Goal: Check status: Check status

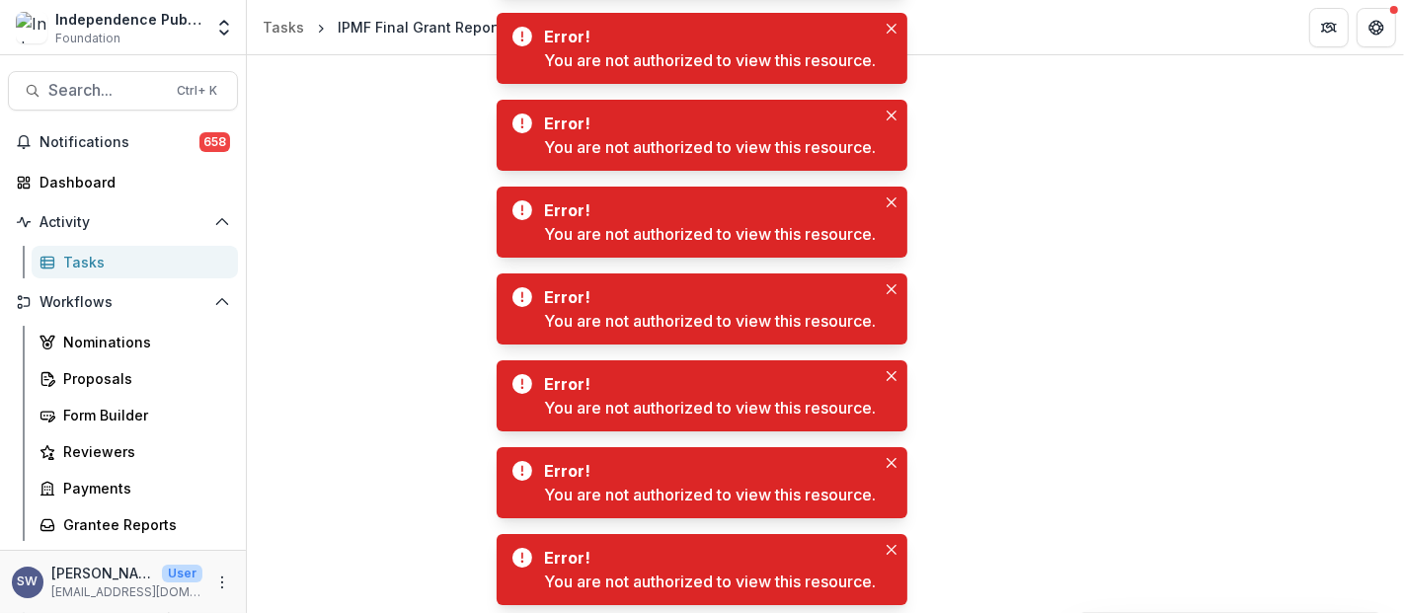
click at [874, 37] on div "Error! You are not authorized to view this resource." at bounding box center [710, 48] width 332 height 47
click at [898, 37] on button "Close" at bounding box center [892, 29] width 24 height 24
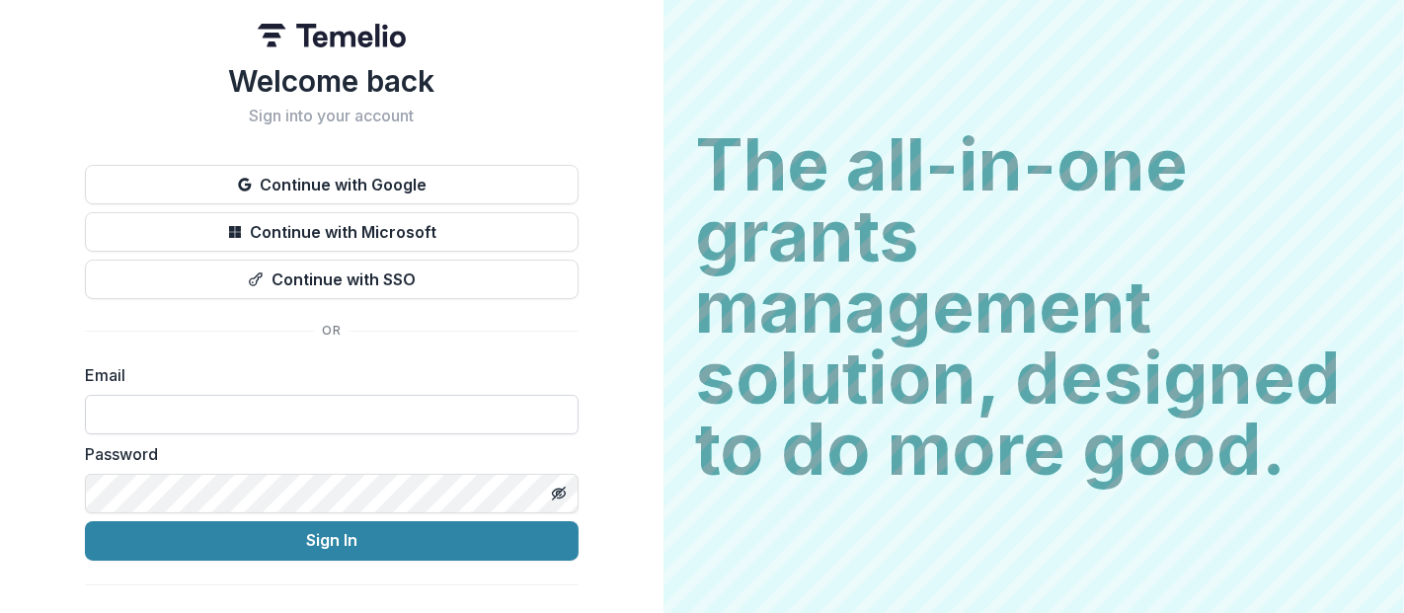
click at [155, 407] on input at bounding box center [332, 414] width 494 height 39
type input "**********"
click at [85, 521] on button "Sign In" at bounding box center [332, 540] width 494 height 39
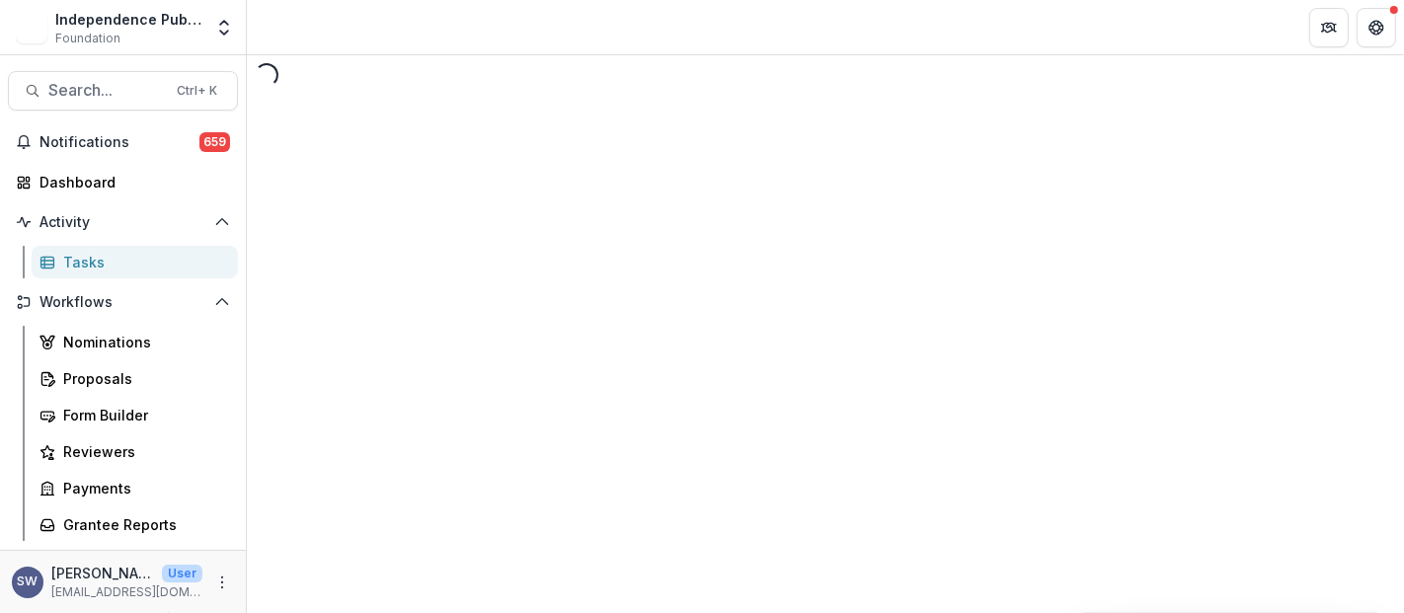
select select "********"
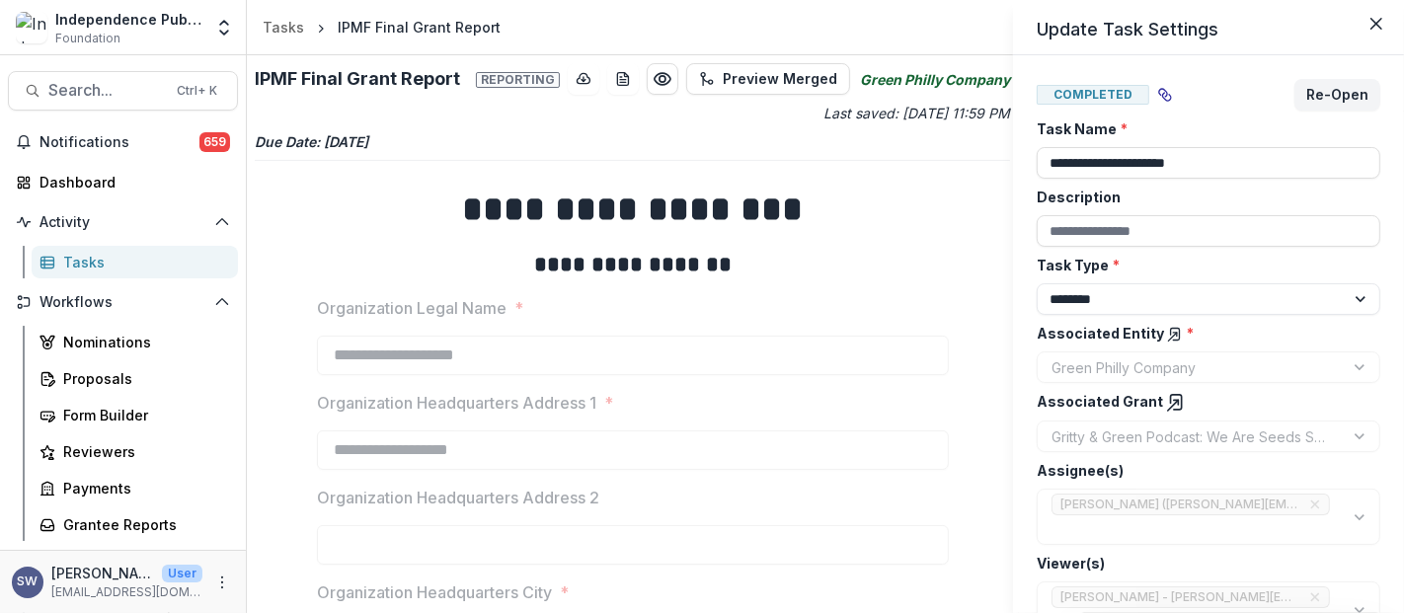
click at [98, 86] on div "**********" at bounding box center [702, 306] width 1404 height 613
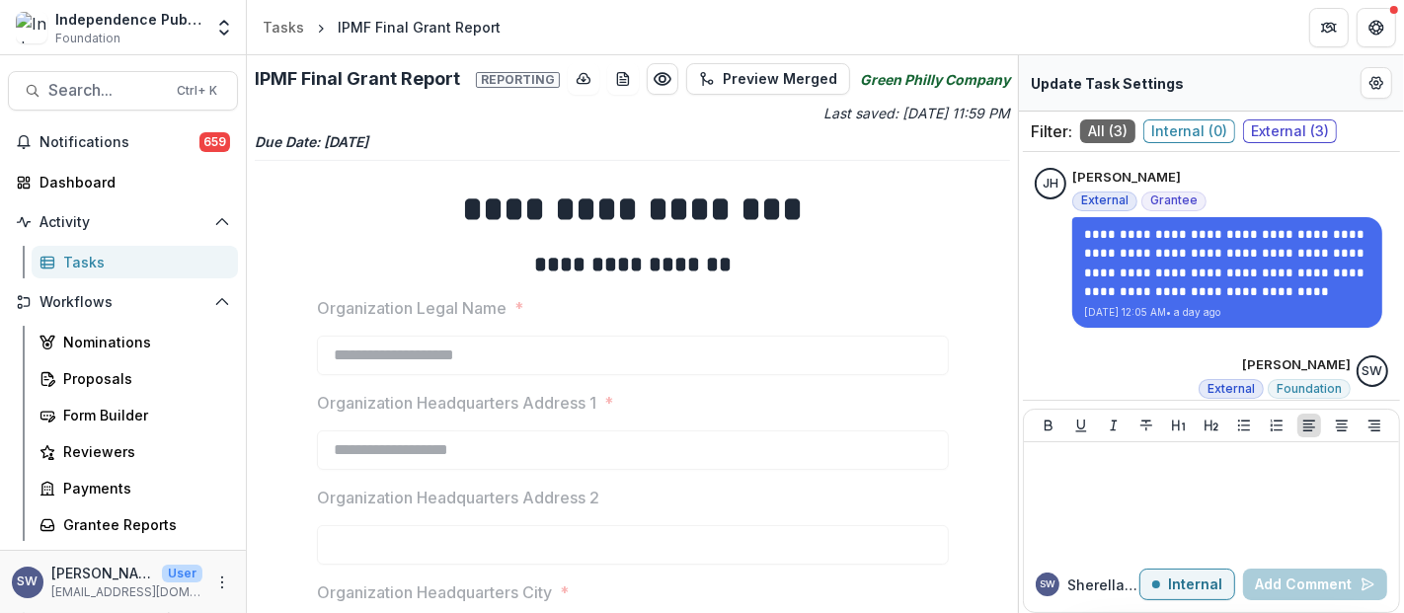
click at [98, 86] on span "Search..." at bounding box center [106, 90] width 117 height 19
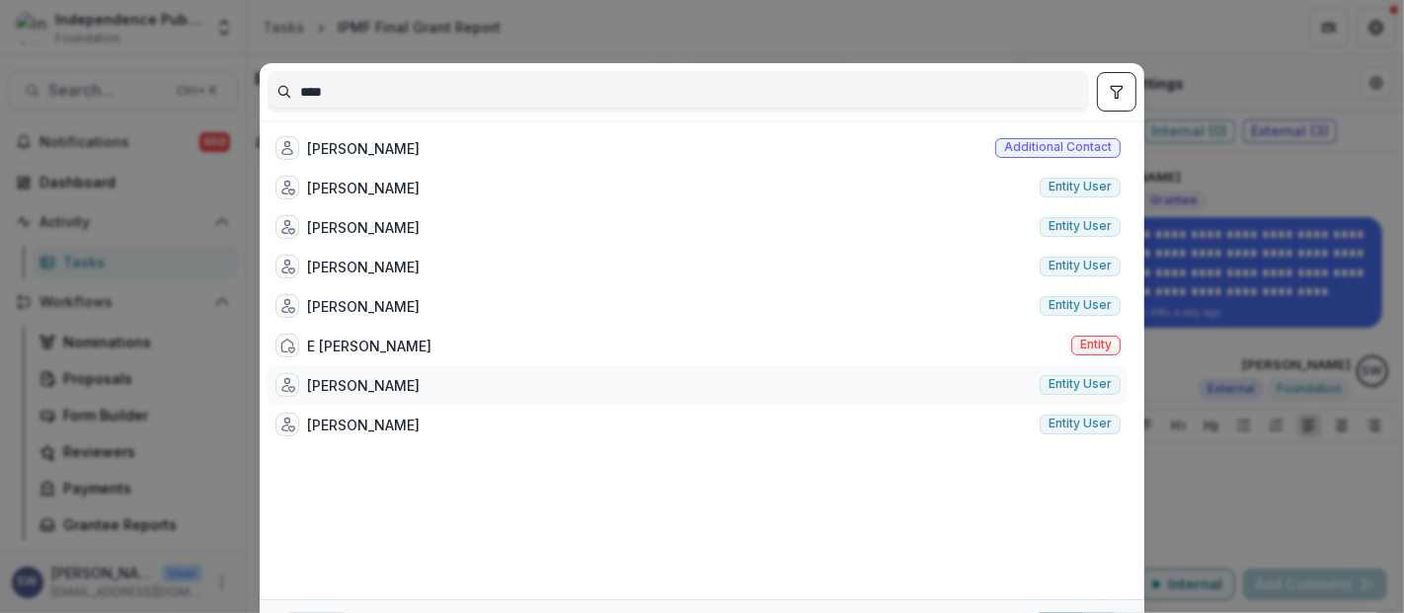
type input "****"
click at [392, 381] on div "Erin Eife Entity user" at bounding box center [698, 384] width 861 height 39
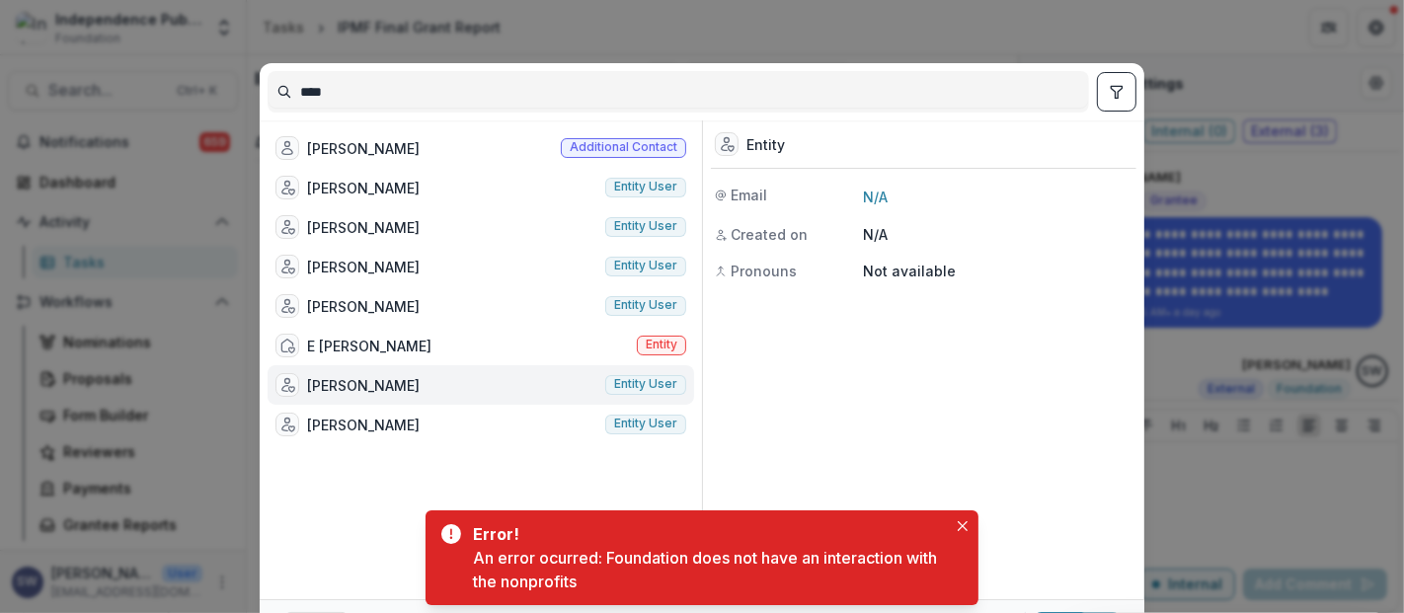
click at [392, 381] on div "Erin Eife Entity user" at bounding box center [481, 384] width 427 height 39
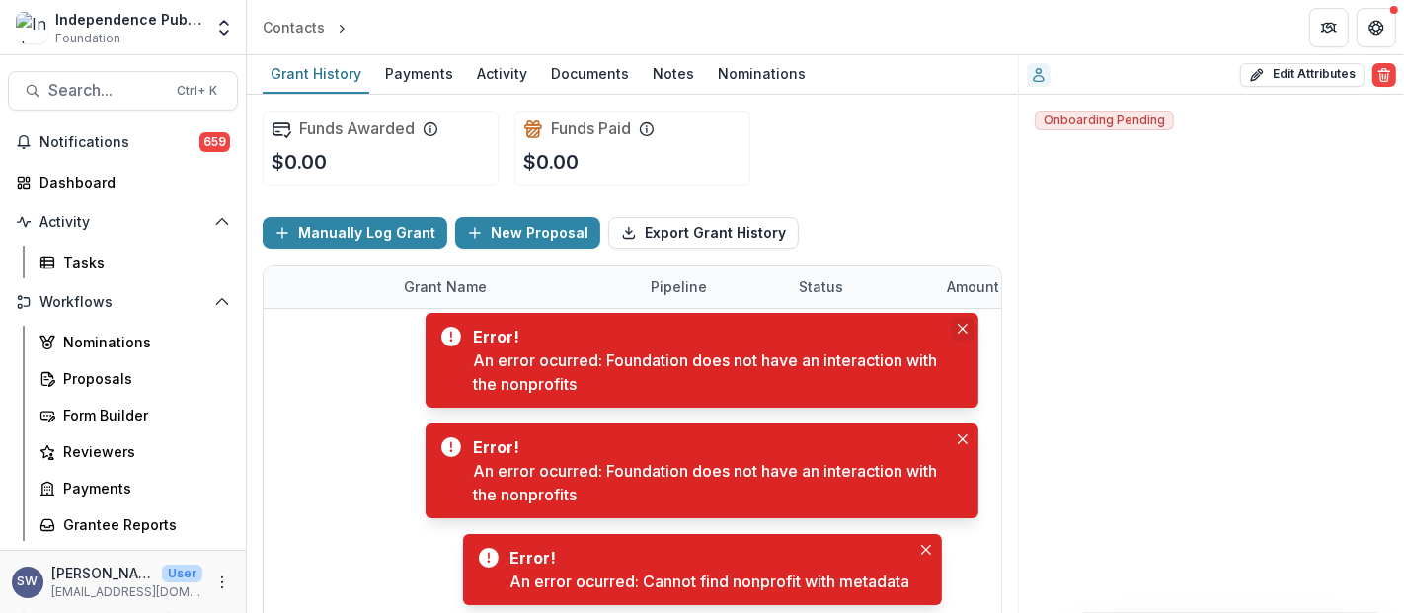
click at [958, 323] on button "Close" at bounding box center [963, 329] width 24 height 24
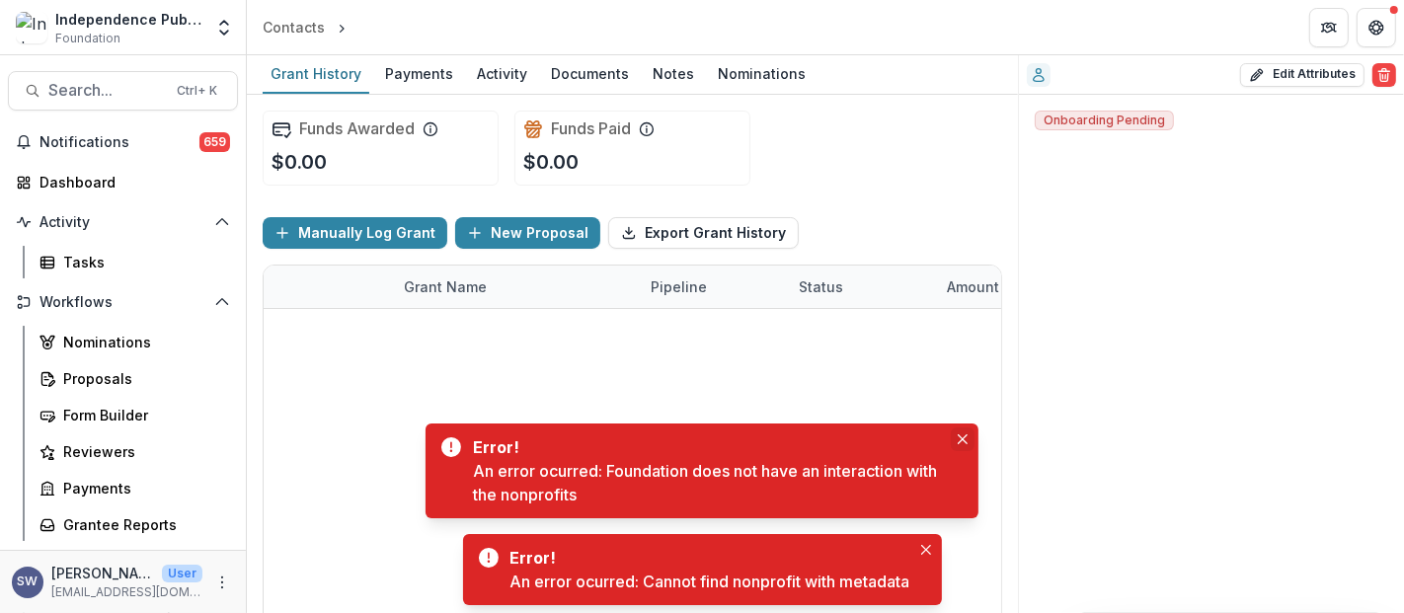
click at [954, 441] on button "Close" at bounding box center [963, 440] width 24 height 24
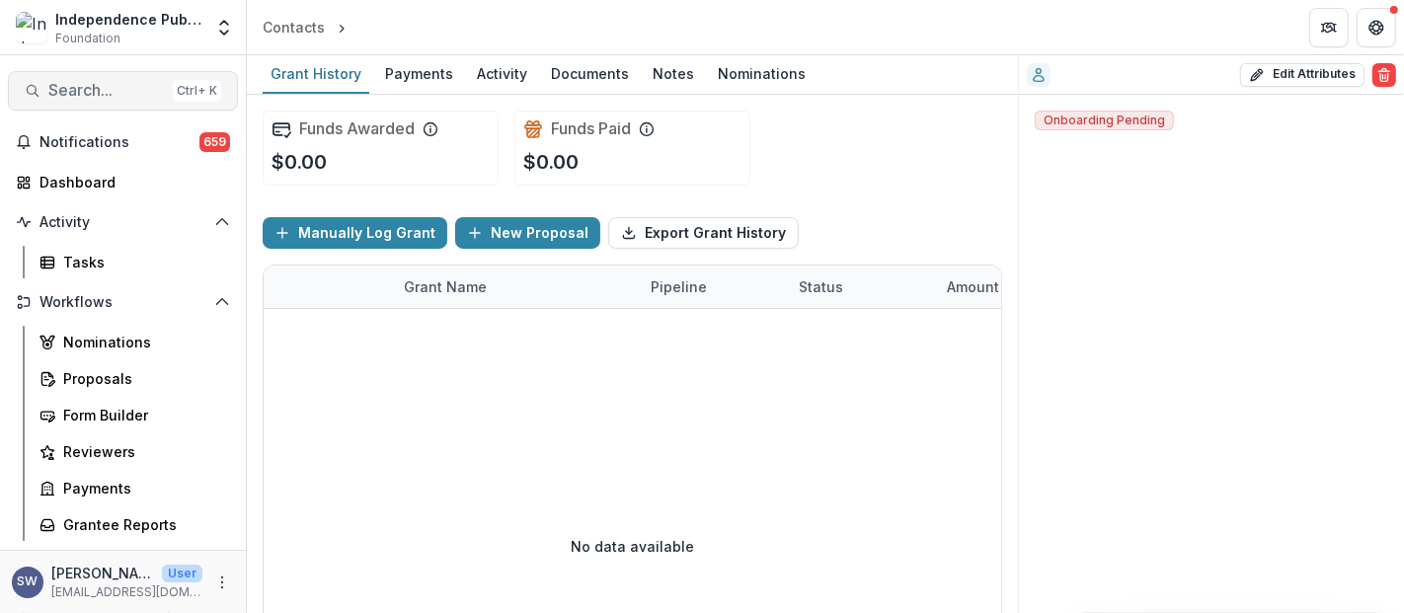
click at [78, 86] on span "Search..." at bounding box center [106, 90] width 117 height 19
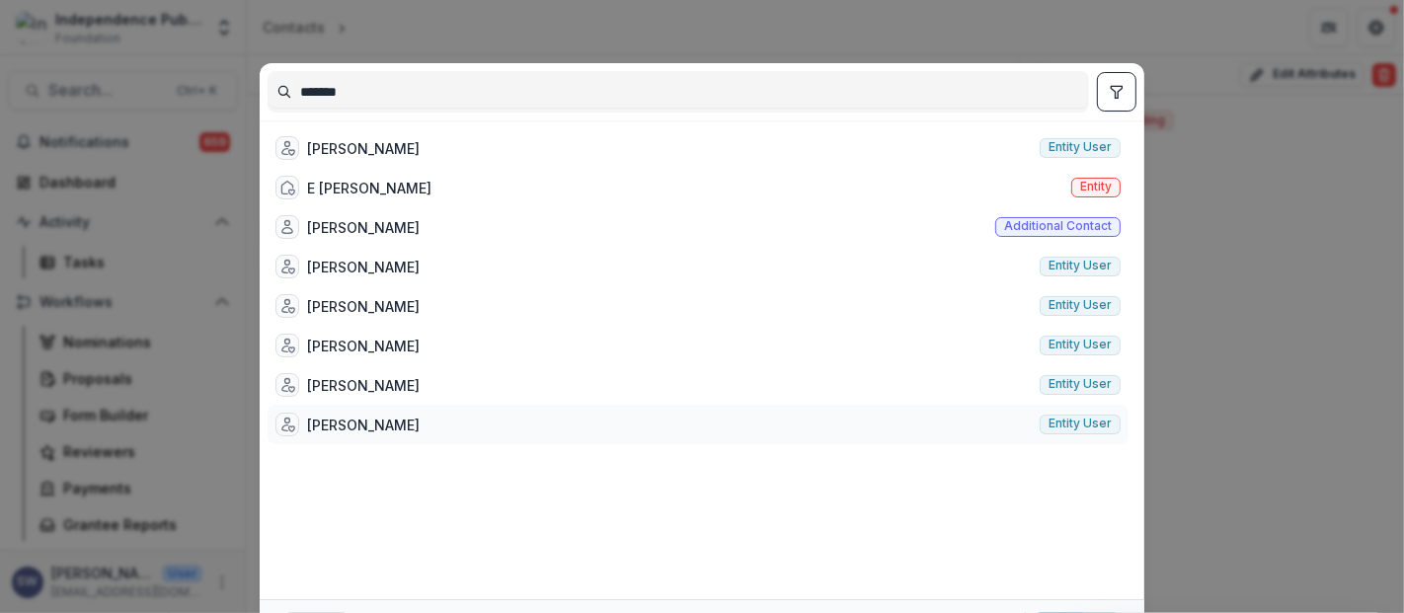
type input "*******"
click at [372, 422] on div "Erin Eife Entity user" at bounding box center [698, 424] width 861 height 39
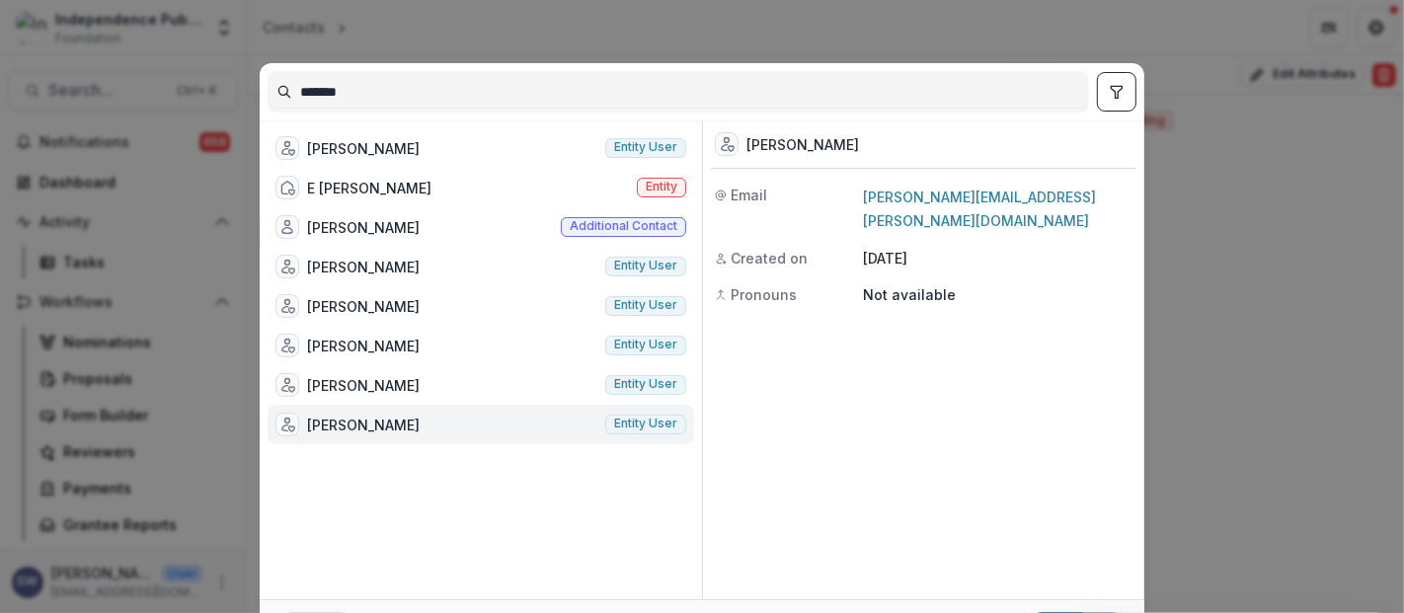
click at [372, 422] on div "Erin Eife Entity user" at bounding box center [481, 424] width 427 height 39
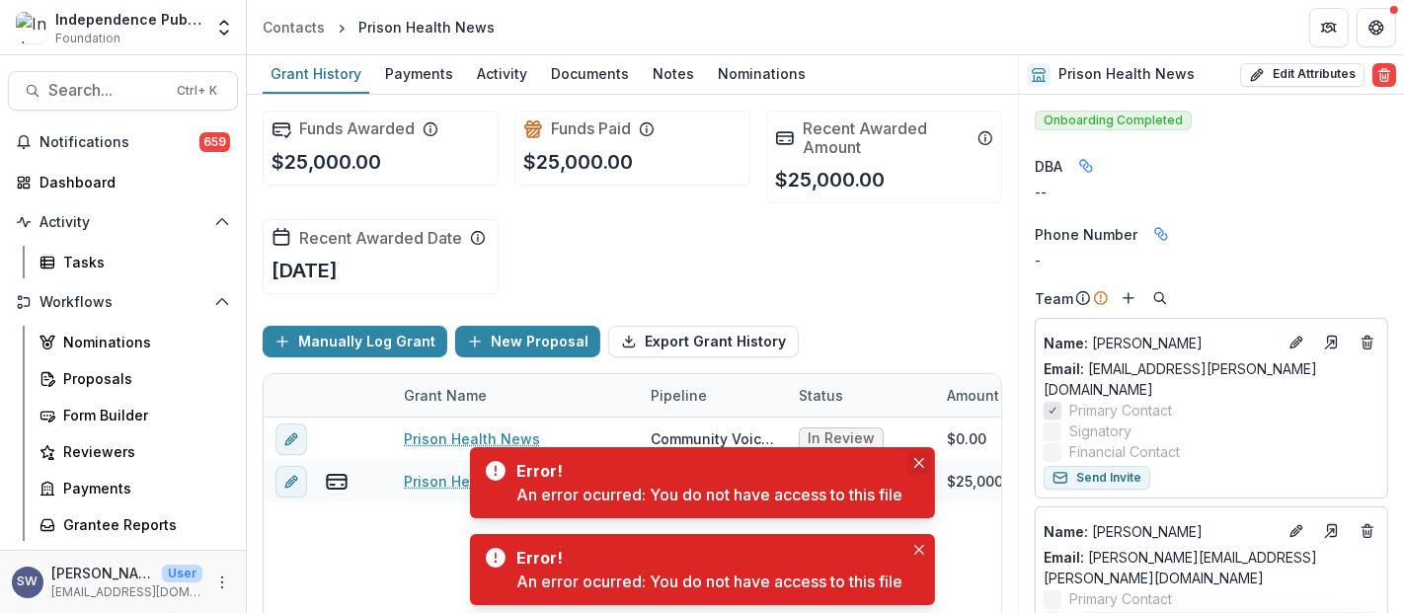
click at [927, 459] on button "Close" at bounding box center [919, 463] width 24 height 24
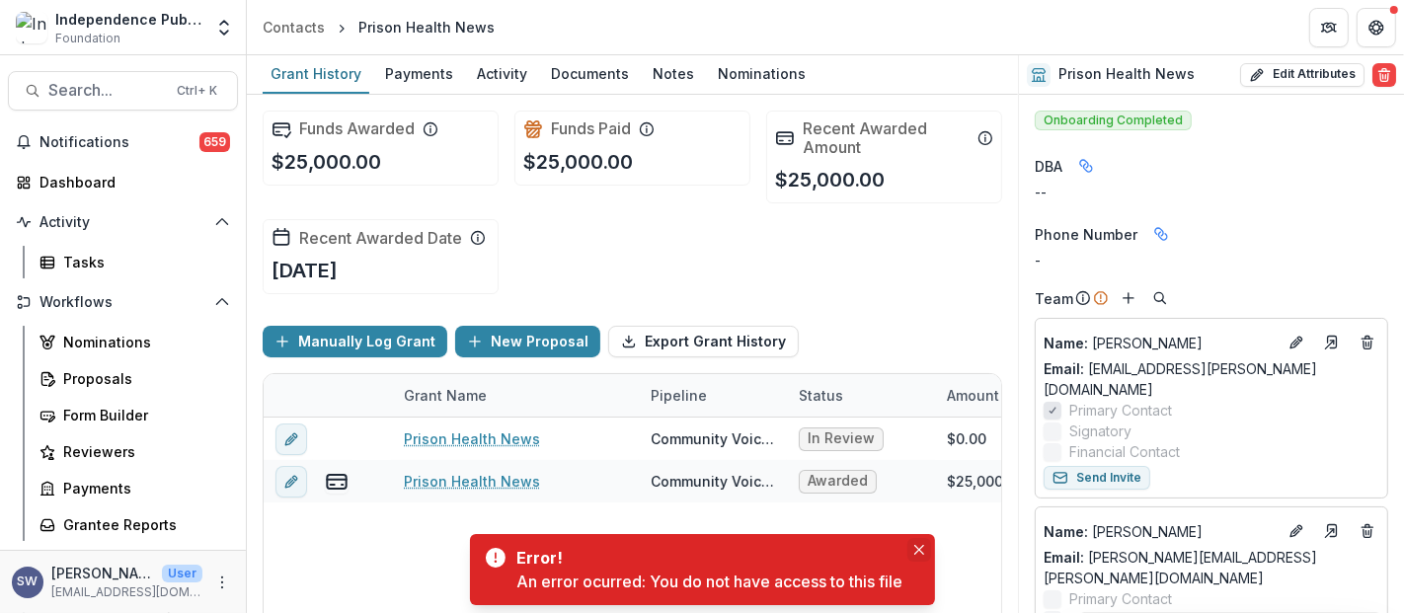
click at [909, 551] on button "Close" at bounding box center [919, 550] width 24 height 24
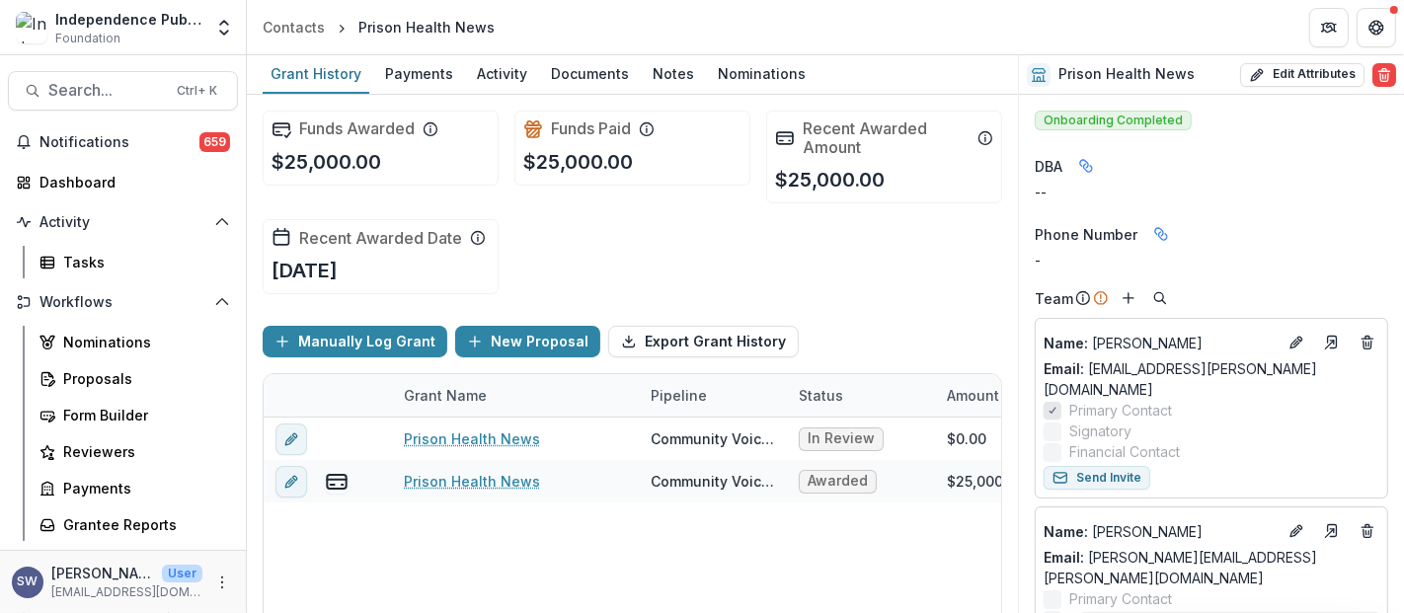
scroll to position [169, 0]
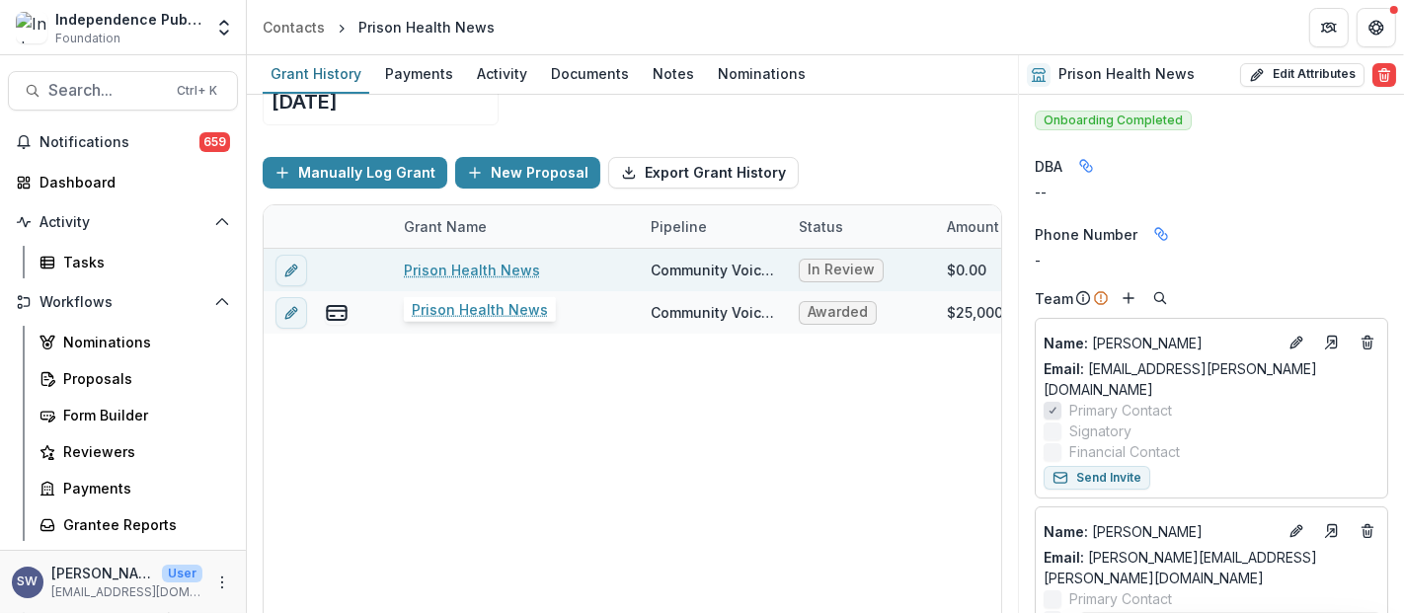
click at [449, 260] on link "Prison Health News" at bounding box center [472, 270] width 136 height 21
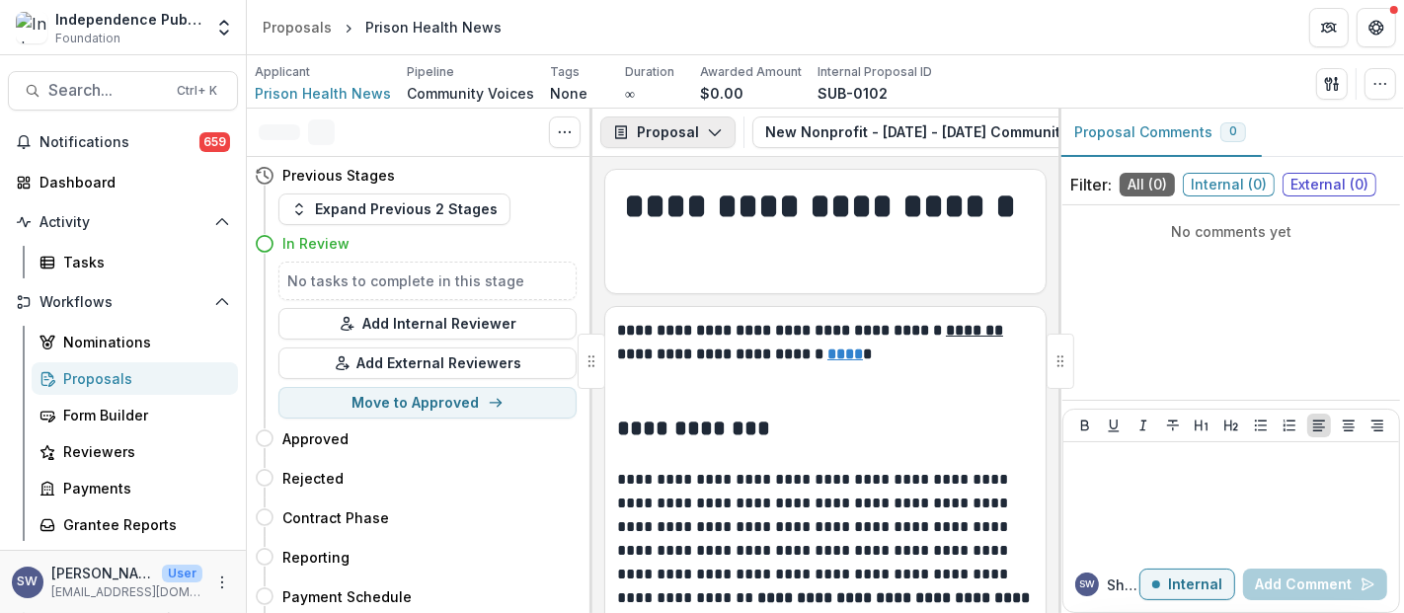
click at [654, 136] on button "Proposal" at bounding box center [667, 133] width 135 height 32
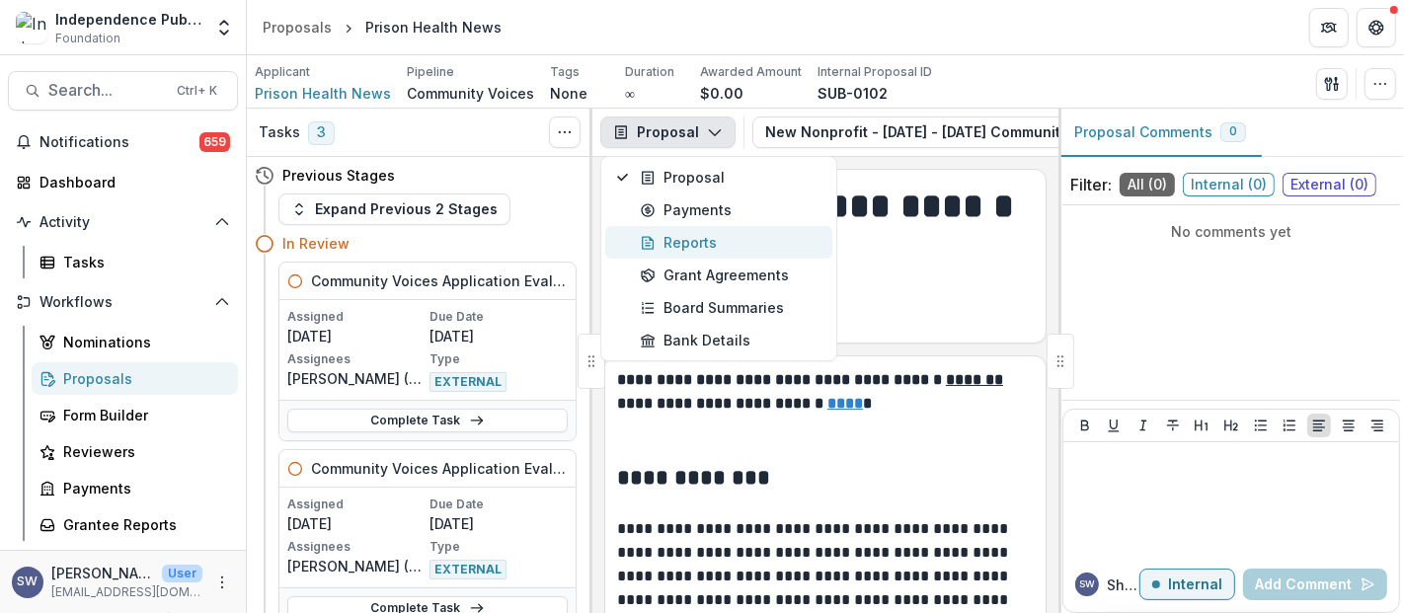
click at [721, 247] on div "Reports" at bounding box center [730, 242] width 181 height 21
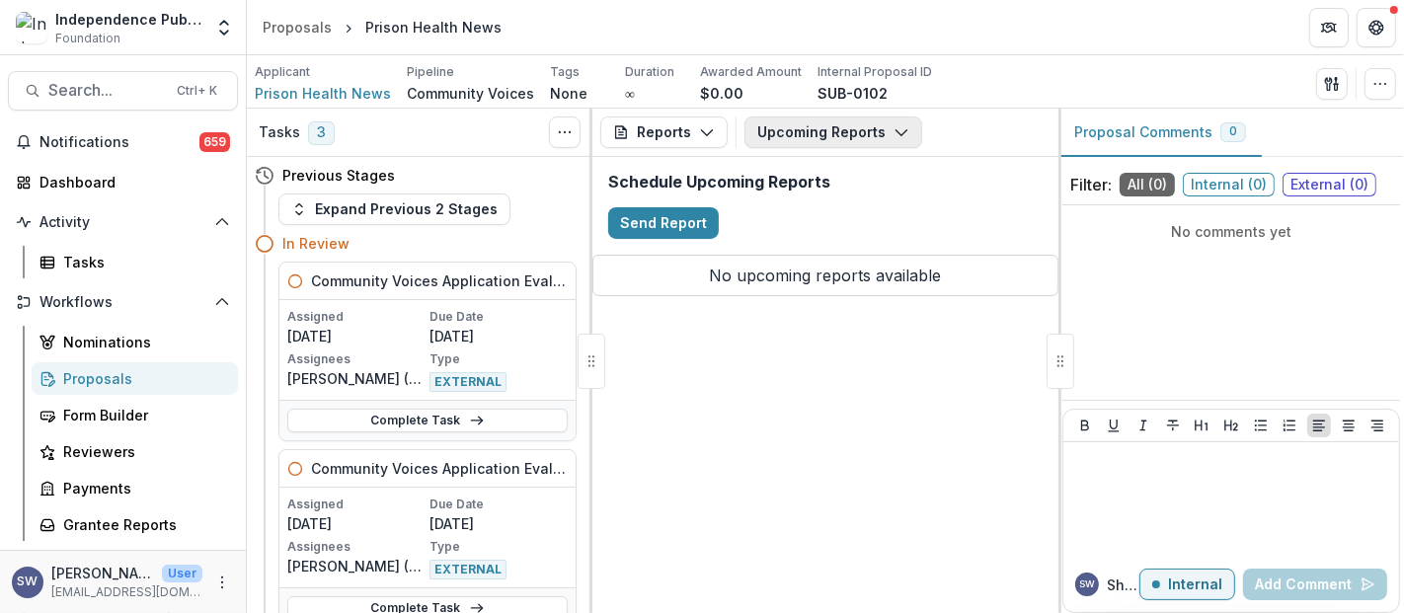
click at [801, 131] on button "Upcoming Reports" at bounding box center [833, 133] width 178 height 32
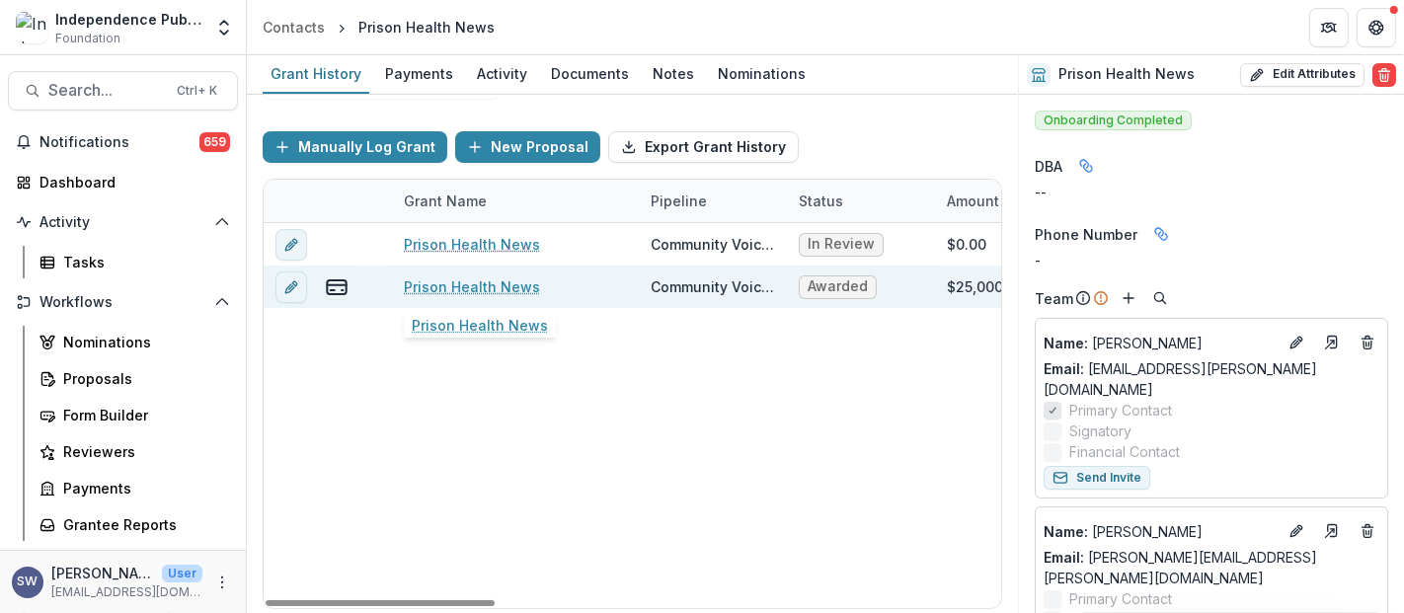
click at [485, 284] on link "Prison Health News" at bounding box center [472, 286] width 136 height 21
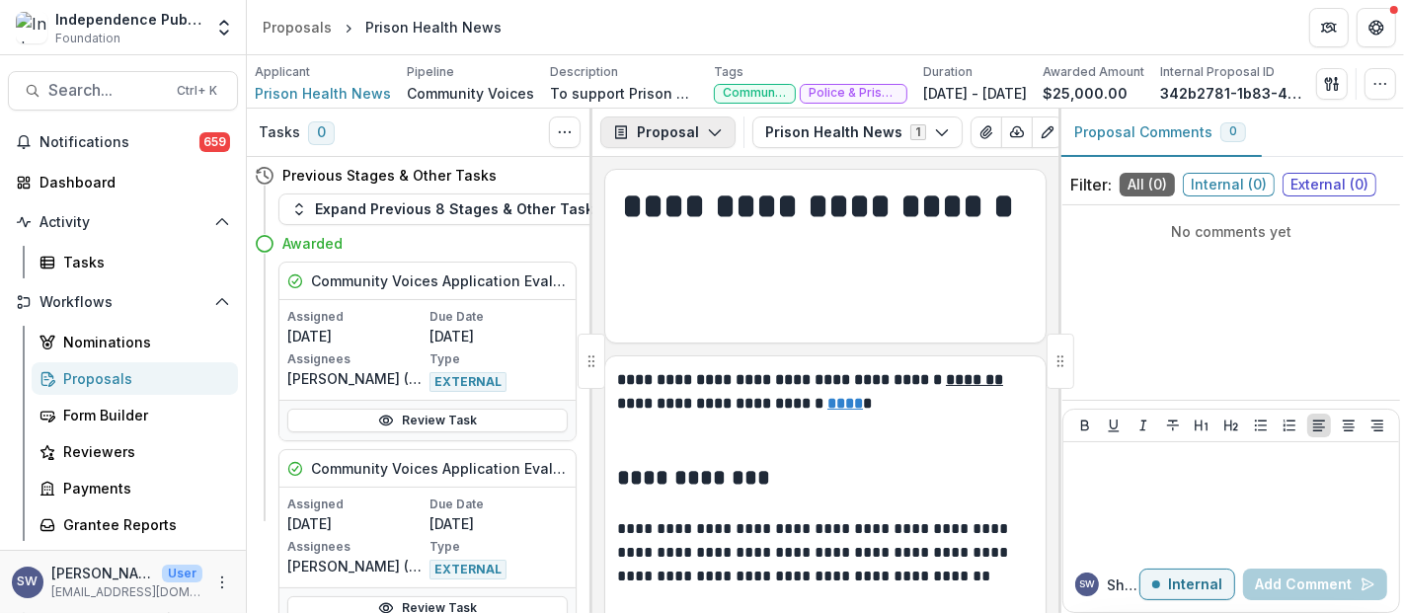
click at [651, 140] on button "Proposal" at bounding box center [667, 133] width 135 height 32
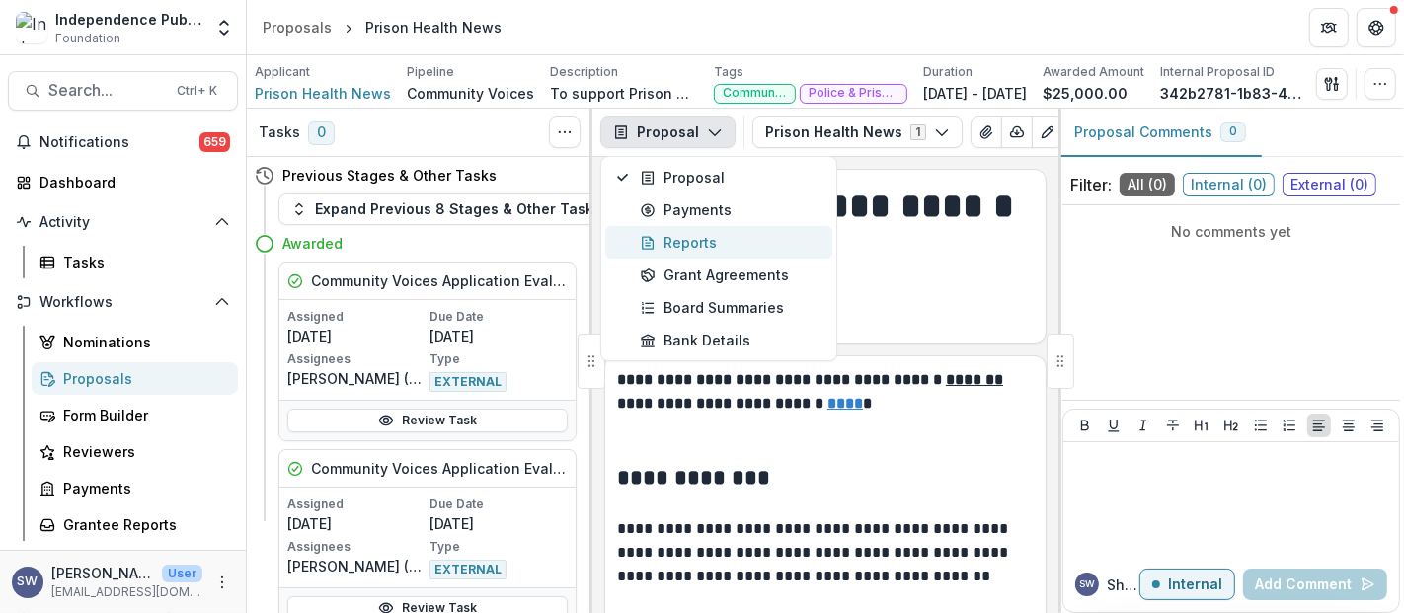
click at [673, 252] on div "Reports" at bounding box center [730, 242] width 181 height 21
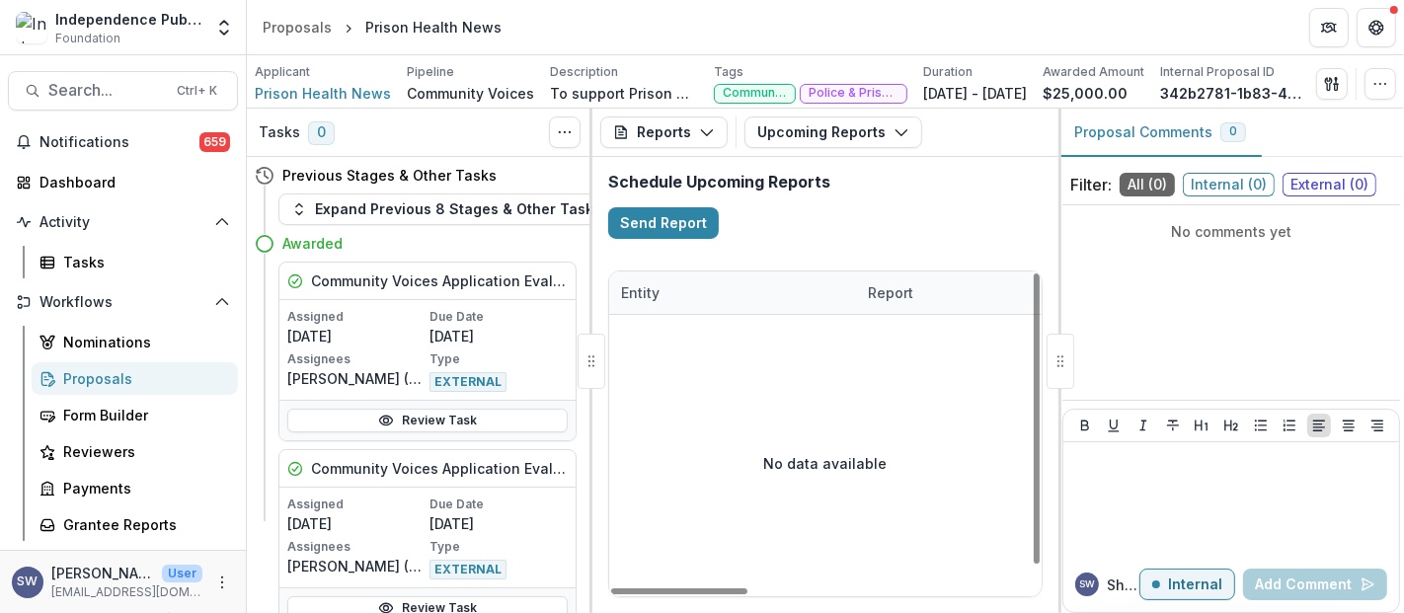
click at [861, 122] on div "Reports Proposal Payments Reports Grant Agreements Board Summaries Bank Details…" at bounding box center [825, 133] width 466 height 48
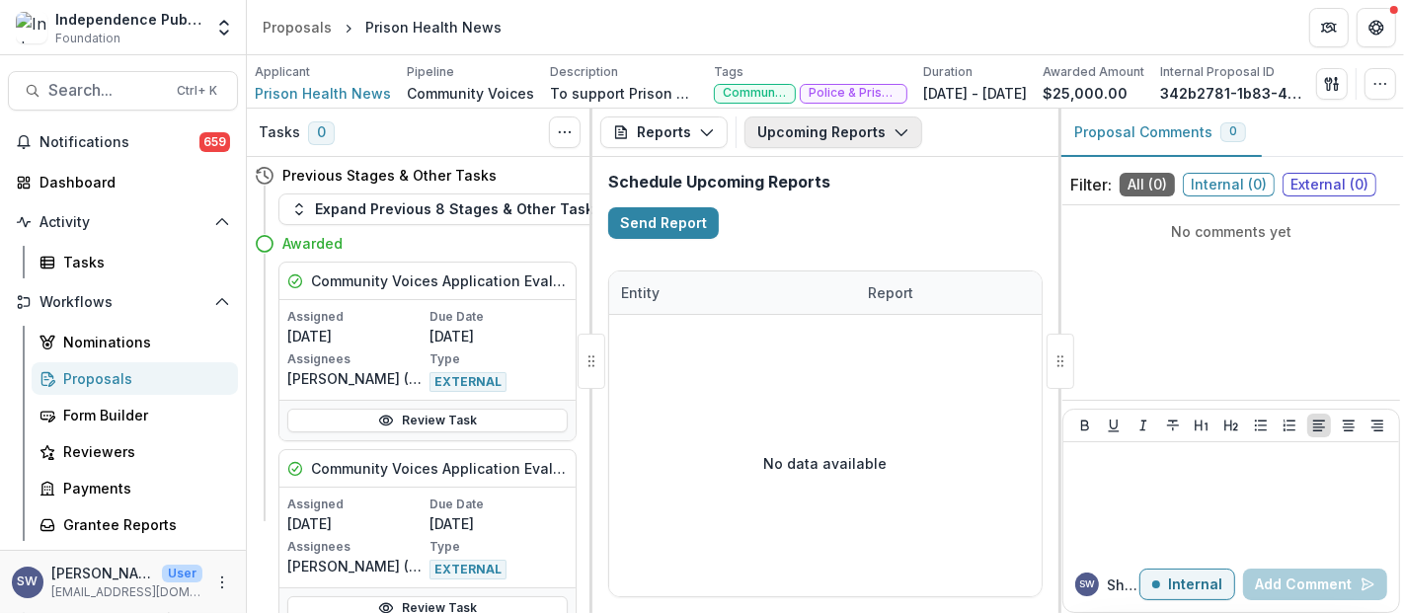
click at [861, 127] on button "Upcoming Reports" at bounding box center [833, 133] width 178 height 32
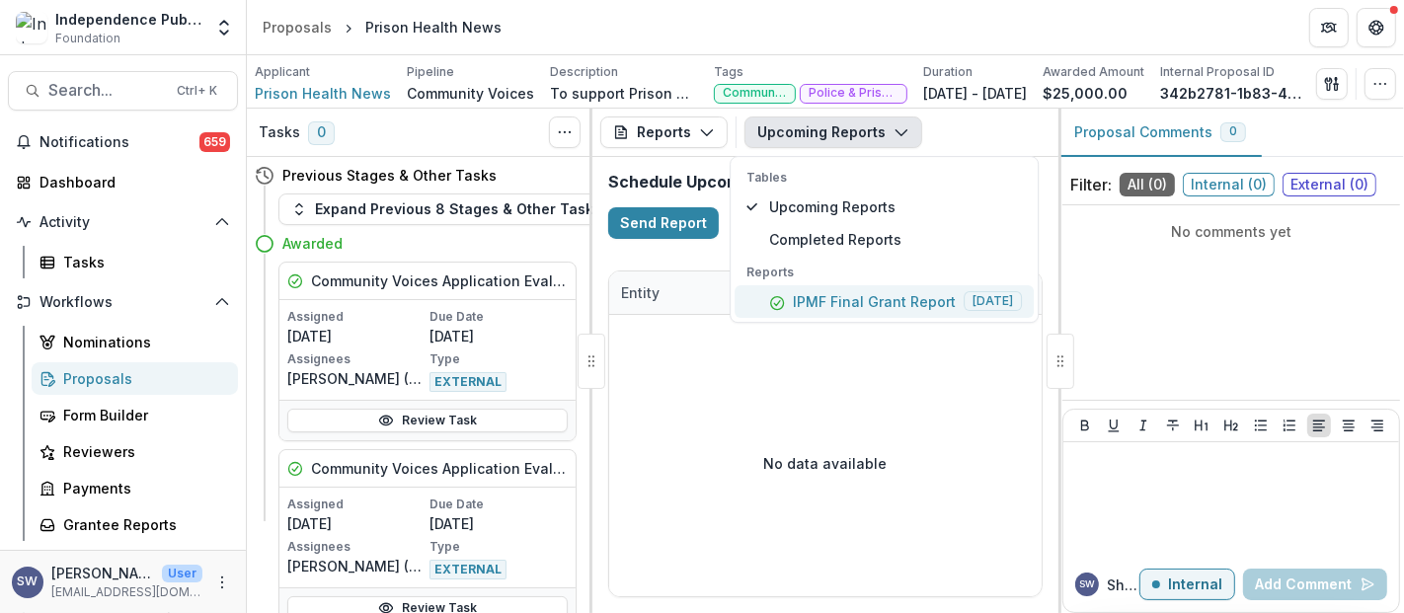
click at [795, 312] on p "IPMF Final Grant Report" at bounding box center [874, 301] width 163 height 21
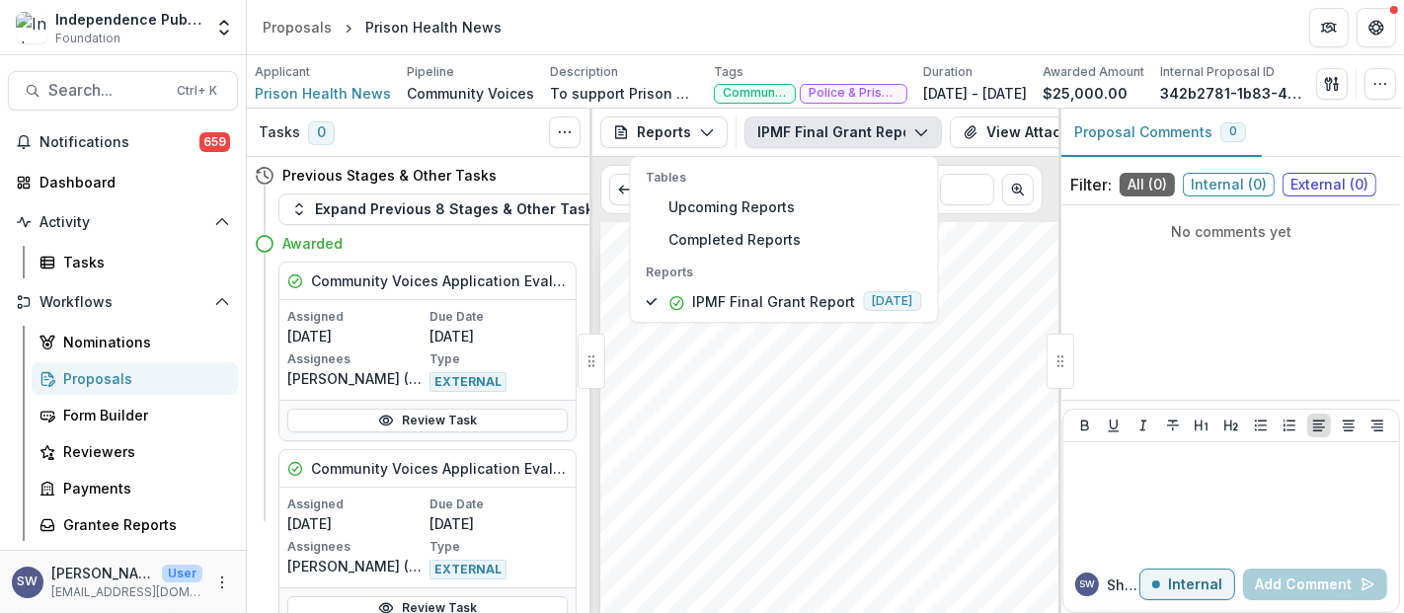
click at [966, 444] on div "Submission Responses Final Grant Report Grant Information Organization Legal Na…" at bounding box center [831, 549] width 462 height 654
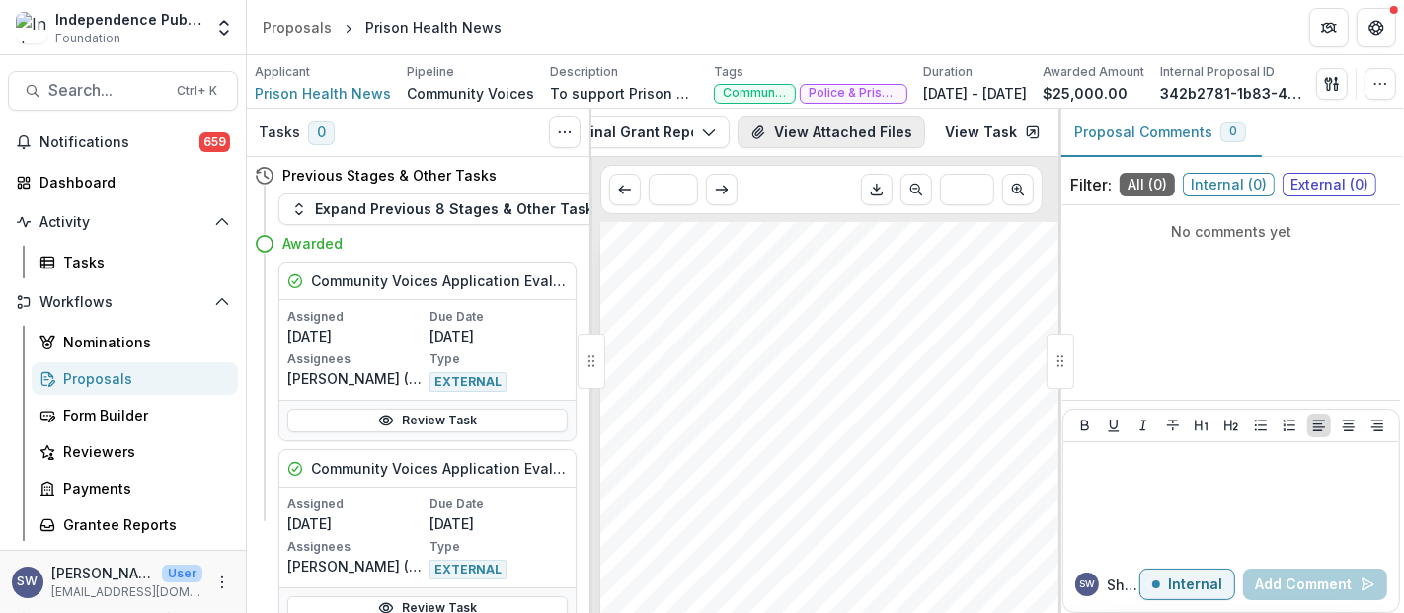
scroll to position [0, 214]
click at [962, 144] on link "View Task" at bounding box center [990, 133] width 119 height 32
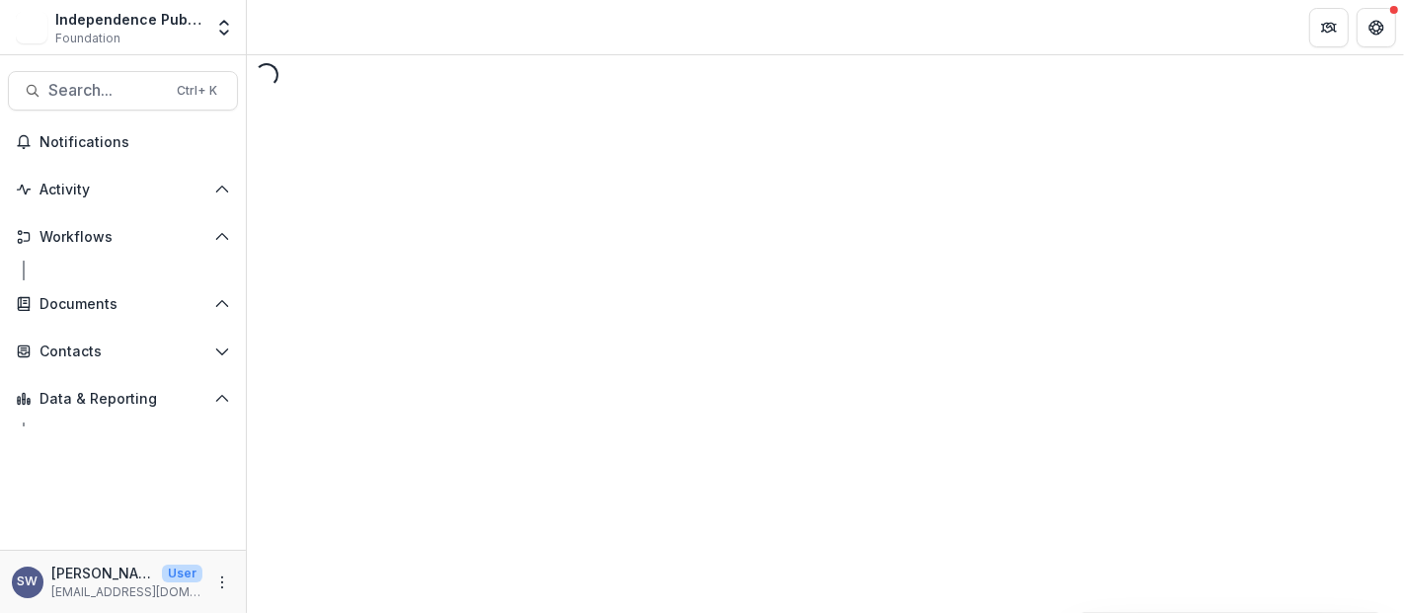
select select "********"
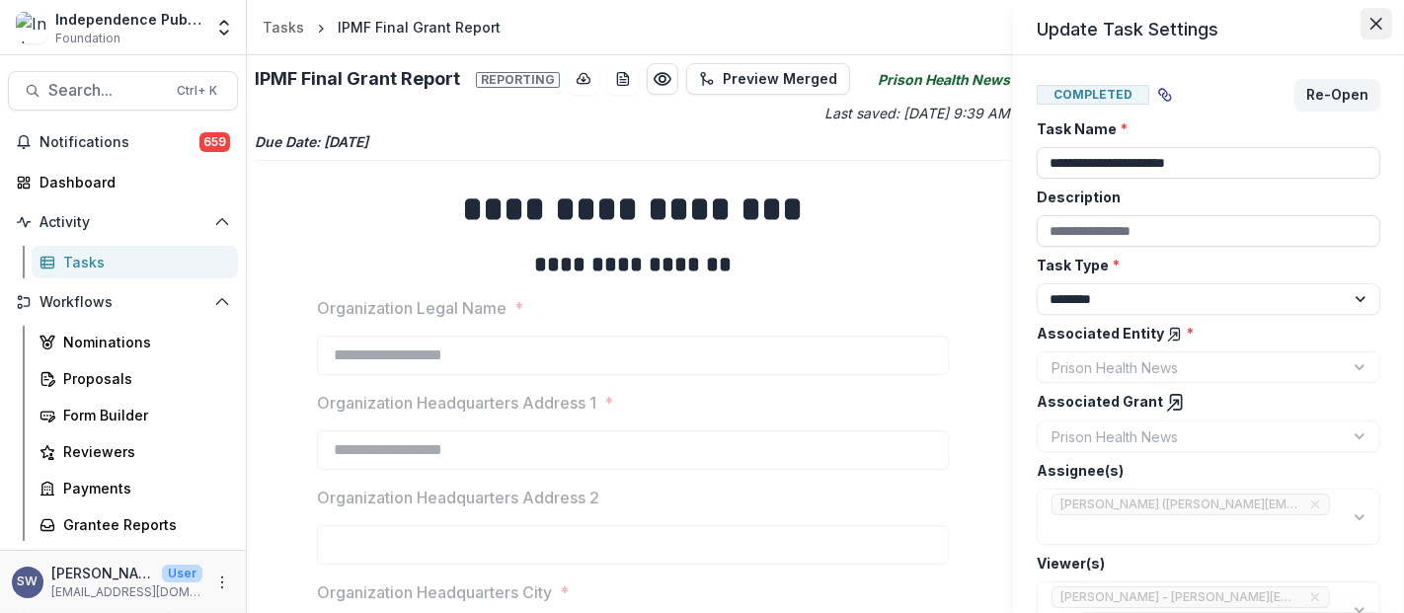
click at [1373, 31] on button "Close" at bounding box center [1377, 24] width 32 height 32
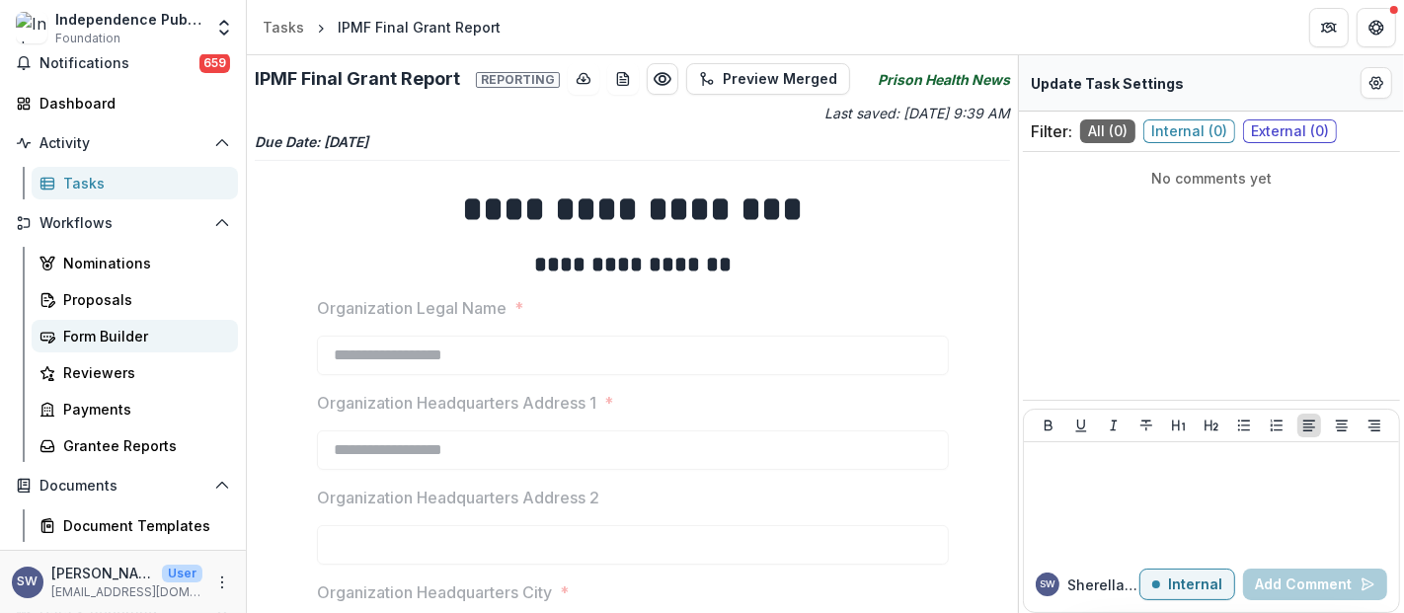
scroll to position [138, 0]
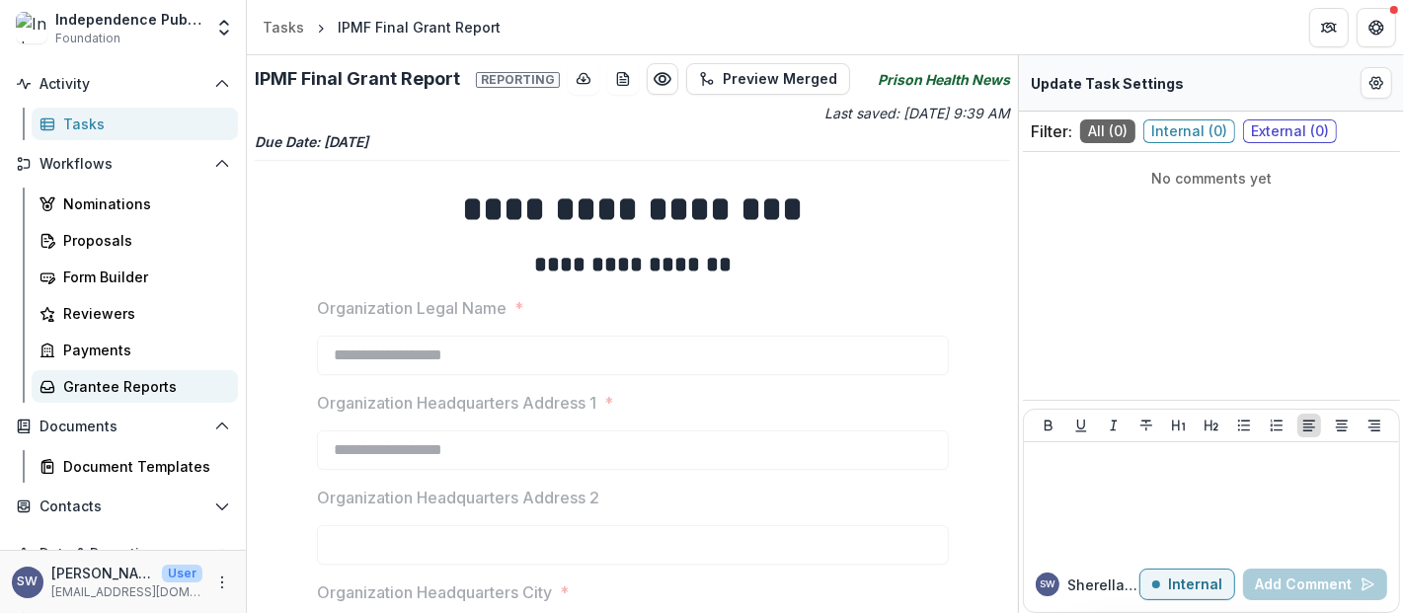
click at [160, 388] on div "Grantee Reports" at bounding box center [142, 386] width 159 height 21
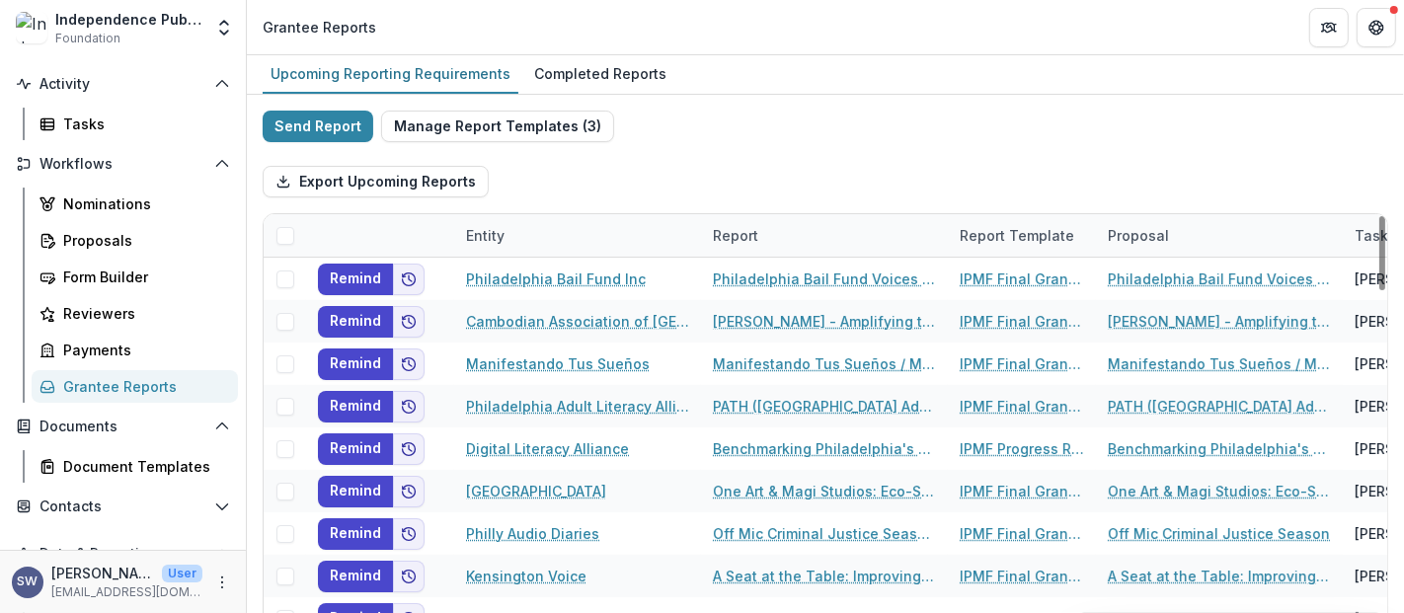
click at [494, 236] on div "Entity" at bounding box center [485, 235] width 62 height 21
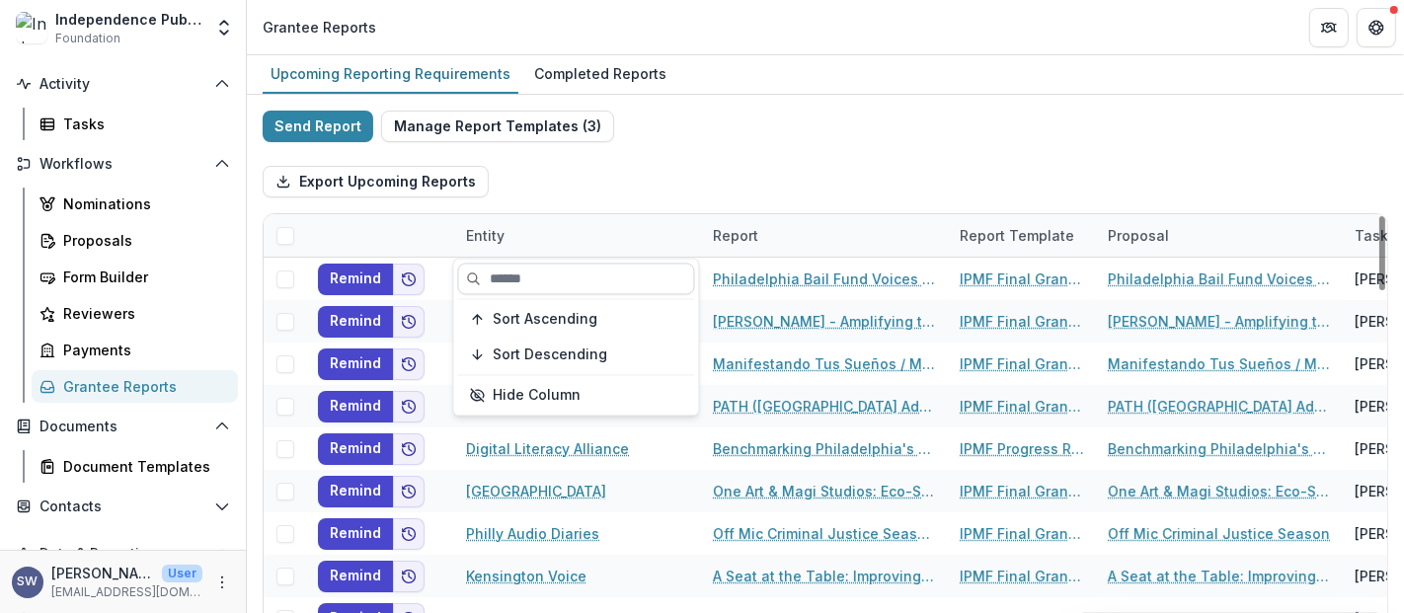
click at [527, 283] on input at bounding box center [576, 279] width 237 height 32
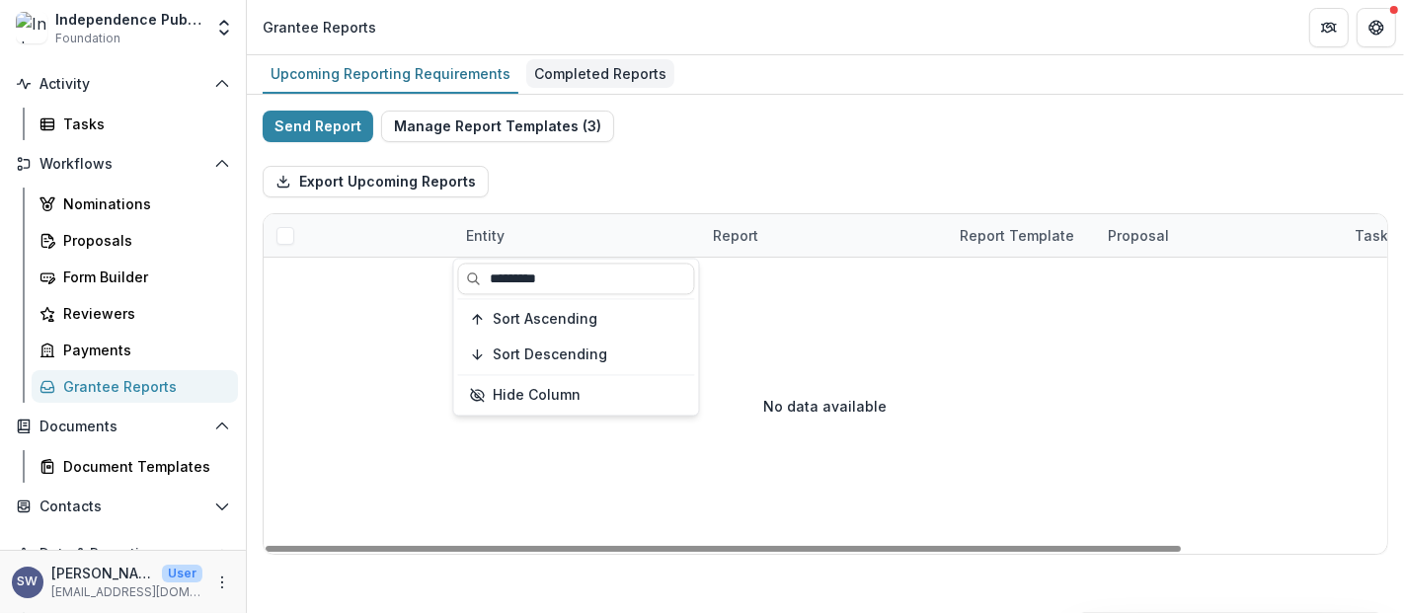
type input "*********"
click at [558, 67] on div "Completed Reports" at bounding box center [600, 73] width 148 height 29
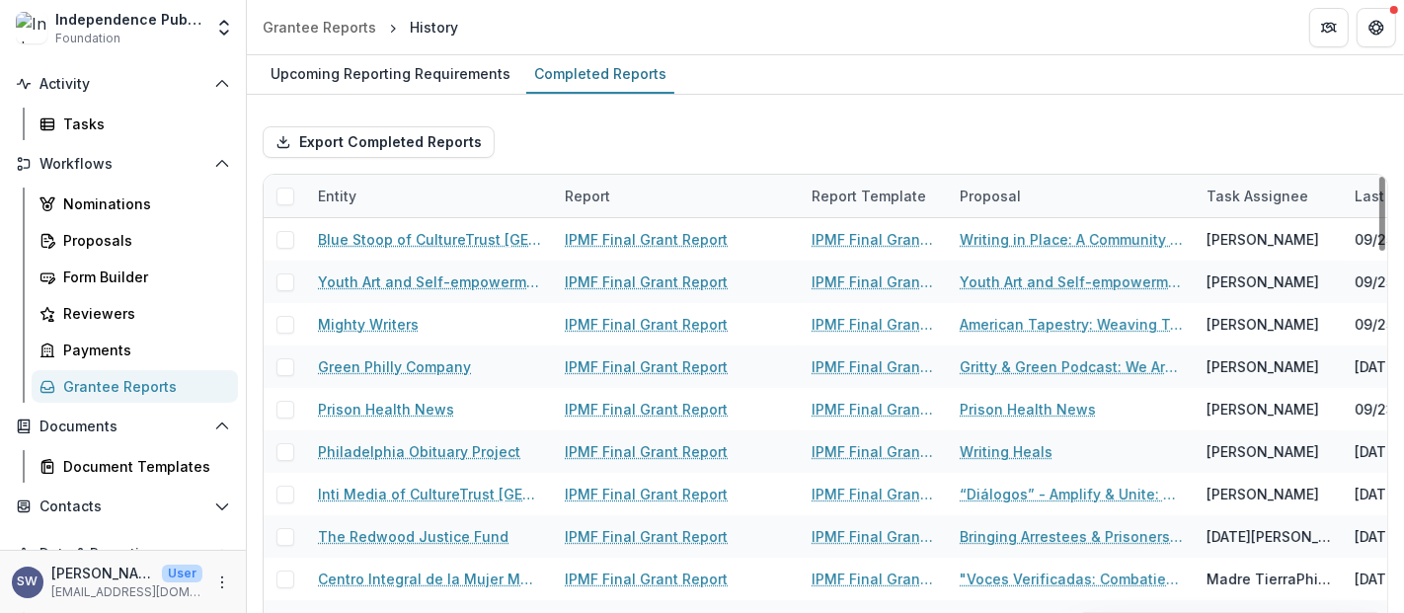
click at [333, 206] on div "Entity" at bounding box center [429, 196] width 247 height 42
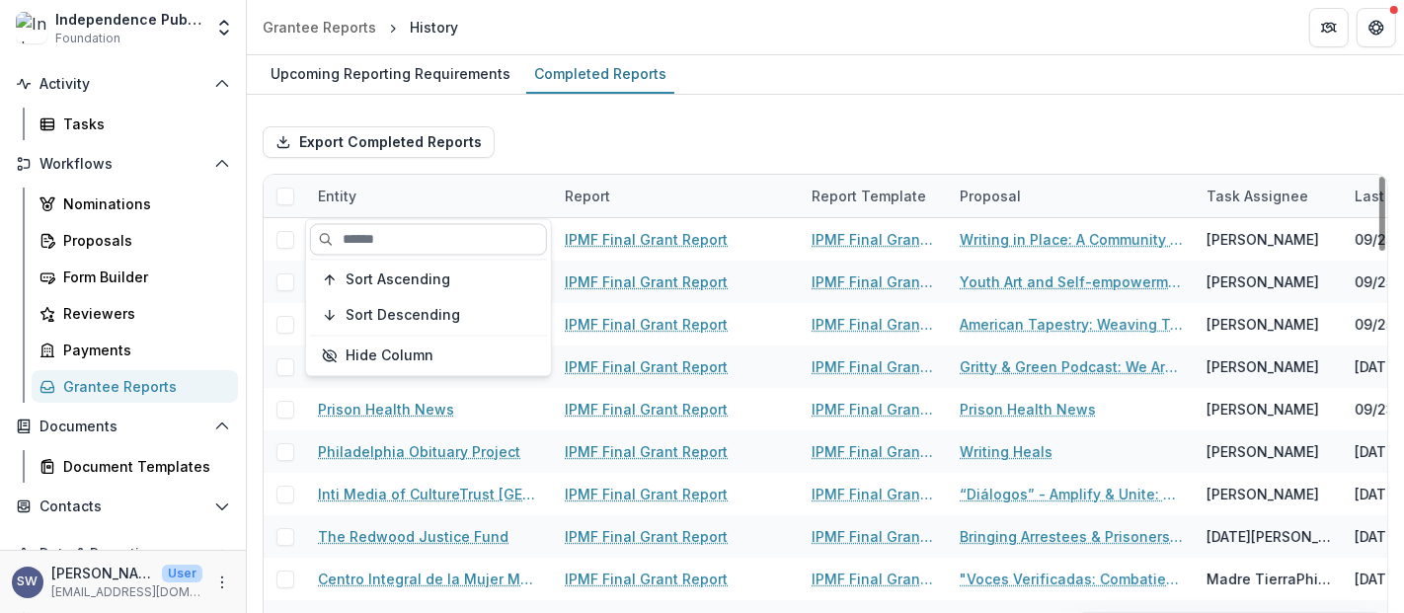
click at [382, 249] on input at bounding box center [428, 239] width 237 height 32
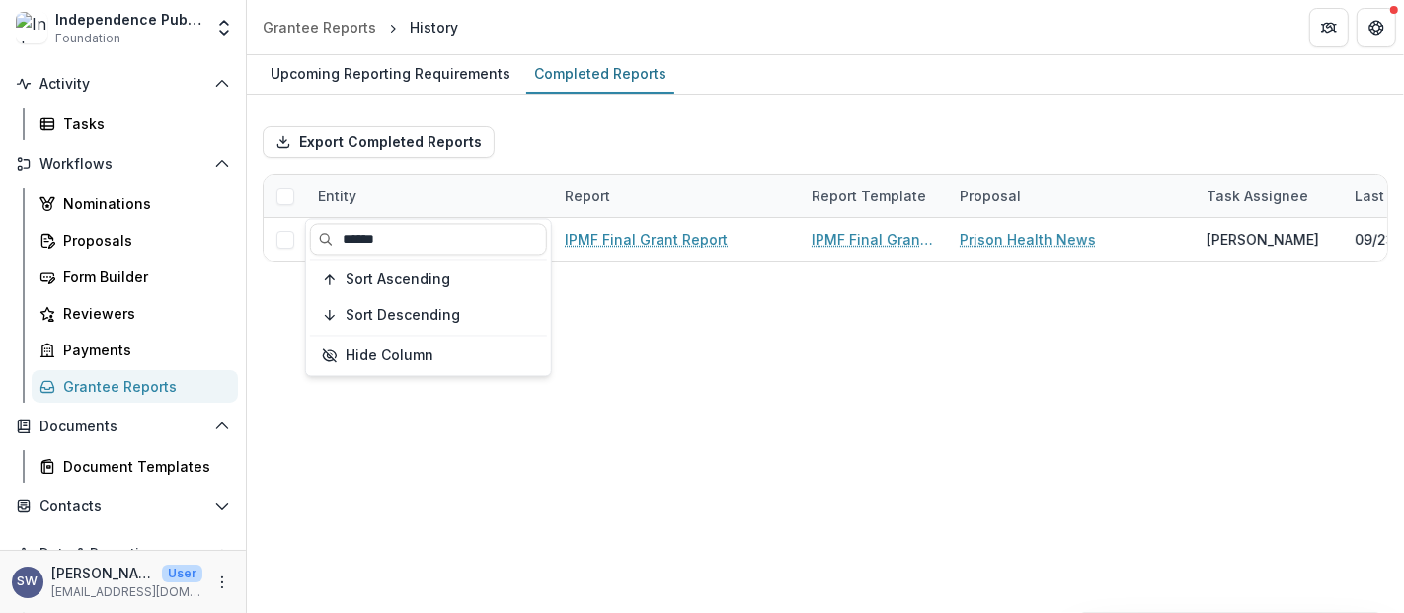
type input "******"
click at [1053, 295] on div "Upcoming Reporting Requirements Completed Reports Export Completed Reports Enti…" at bounding box center [825, 334] width 1157 height 558
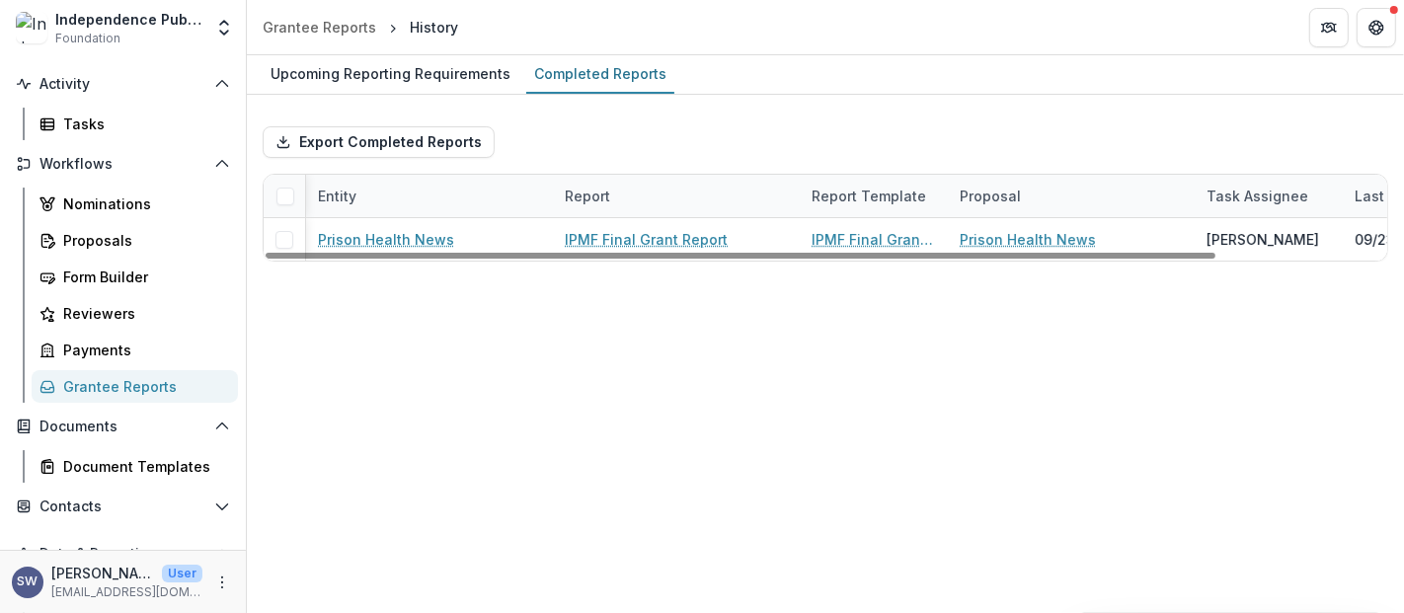
scroll to position [0, 201]
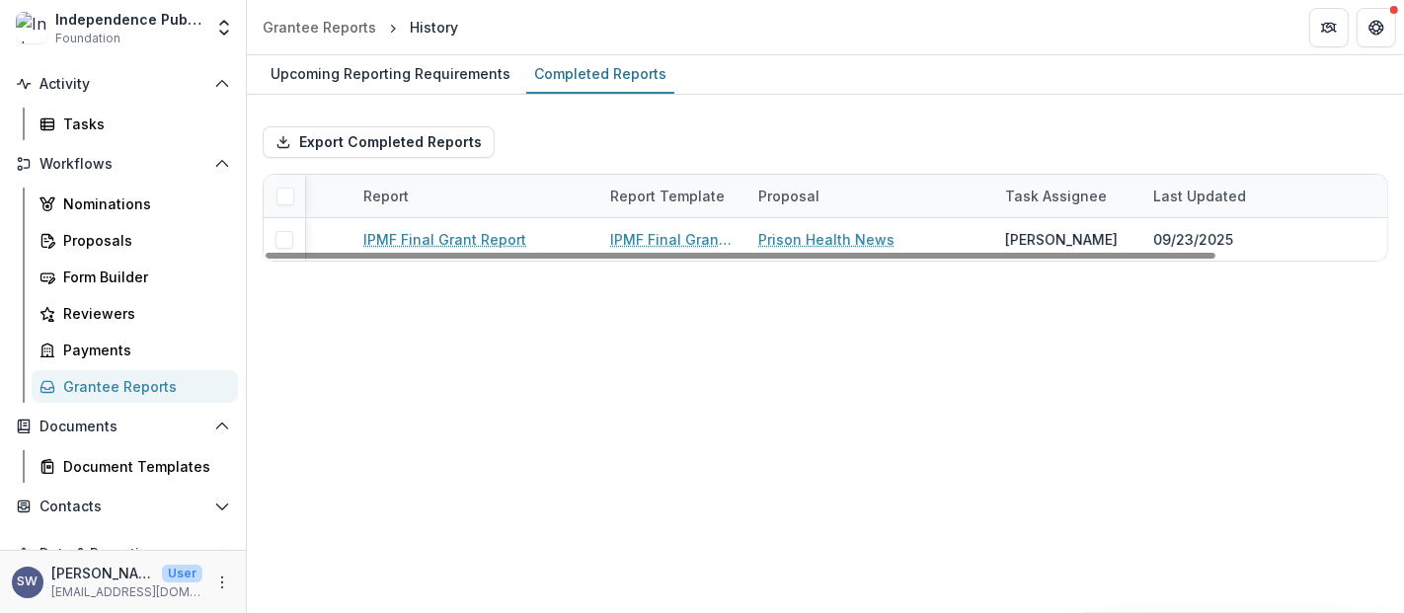
click at [389, 198] on div "Report" at bounding box center [385, 196] width 69 height 21
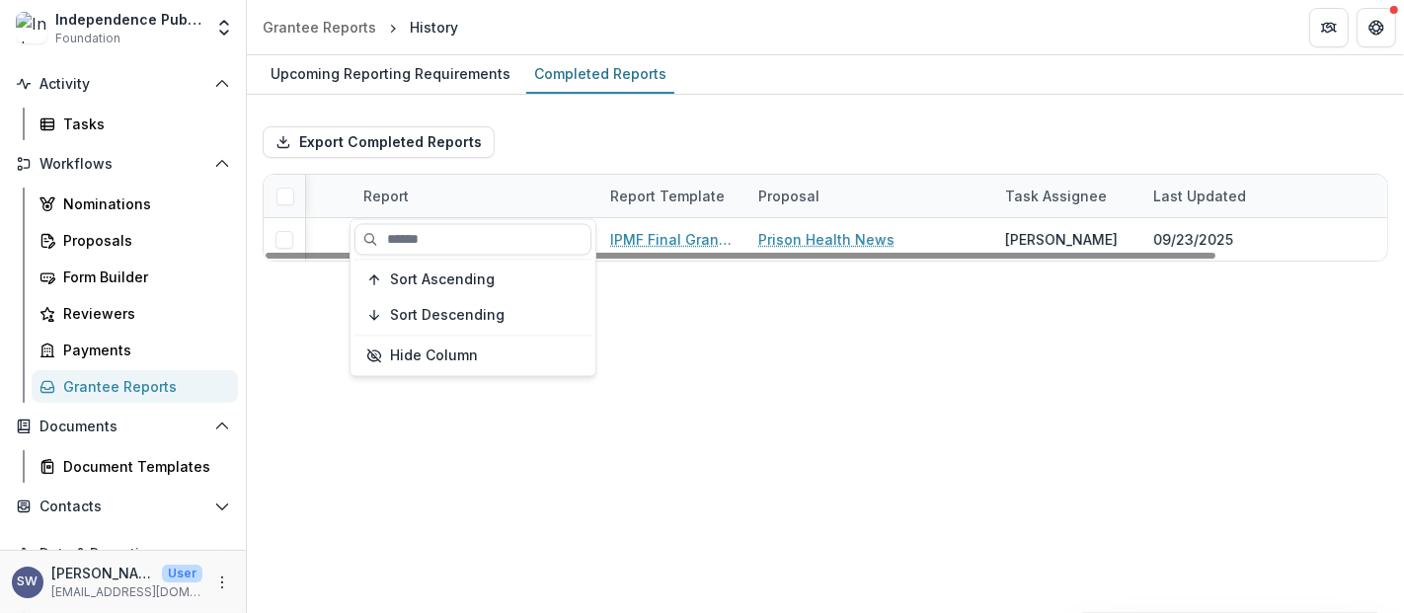
click at [584, 183] on div "Report" at bounding box center [474, 196] width 247 height 42
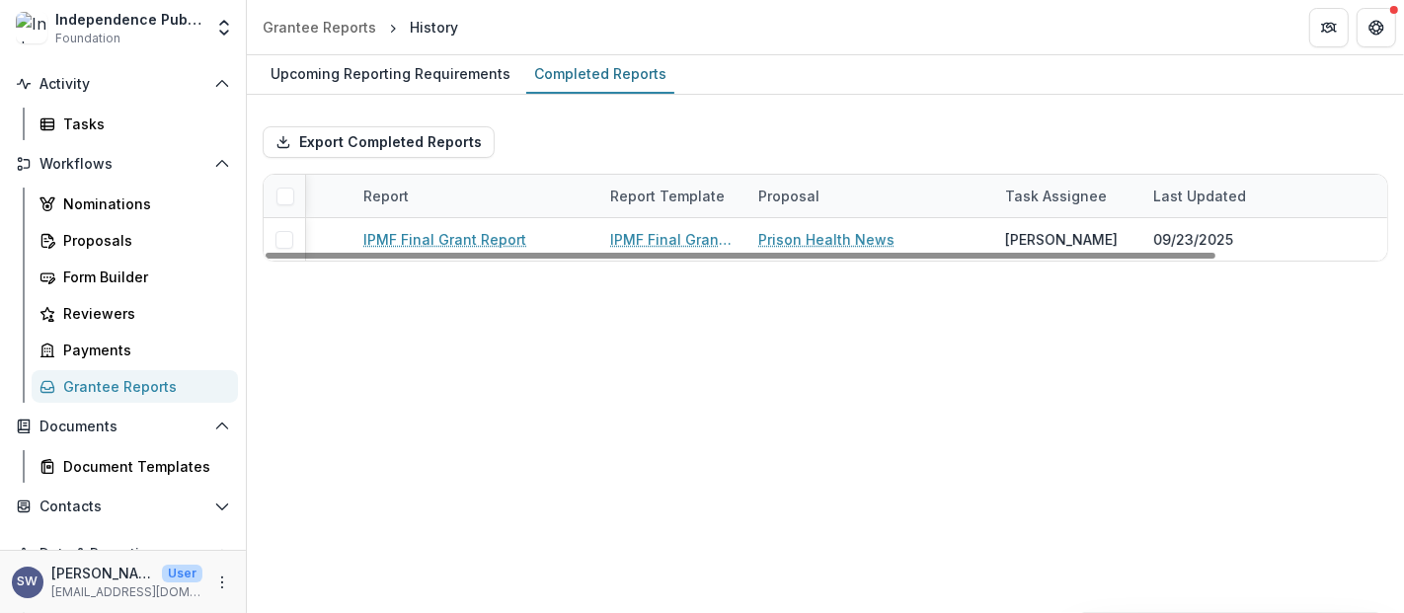
scroll to position [0, 0]
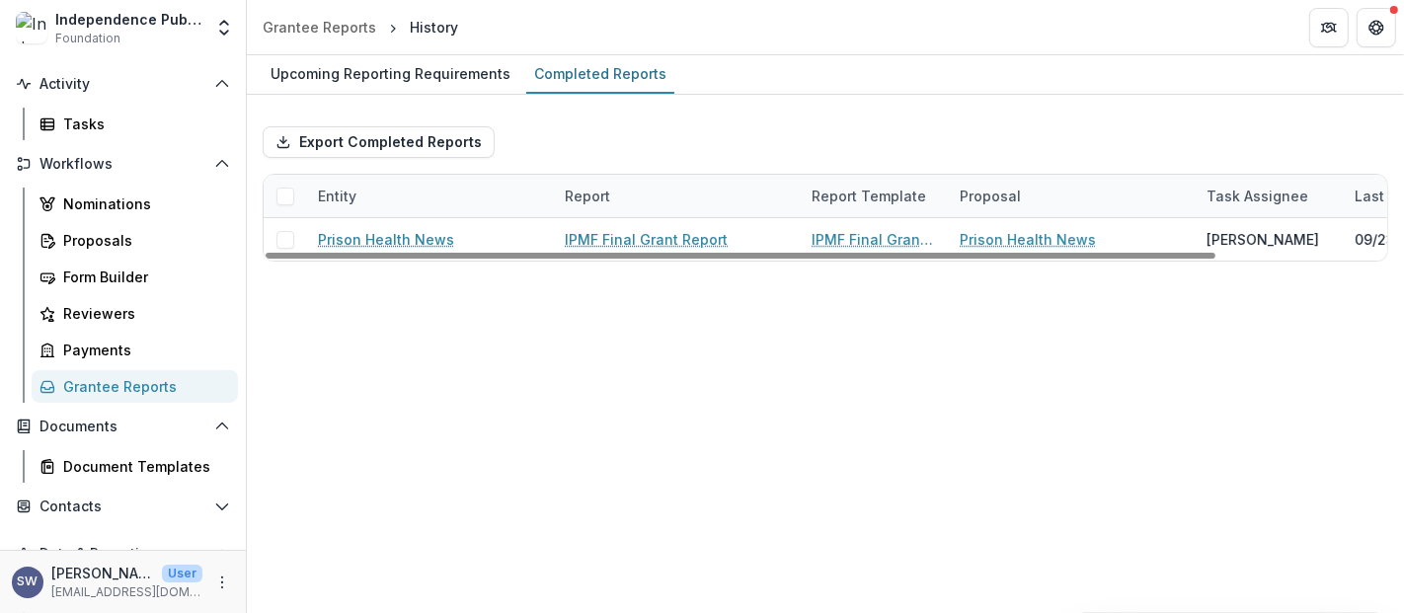
click at [348, 183] on div "Entity" at bounding box center [429, 196] width 247 height 42
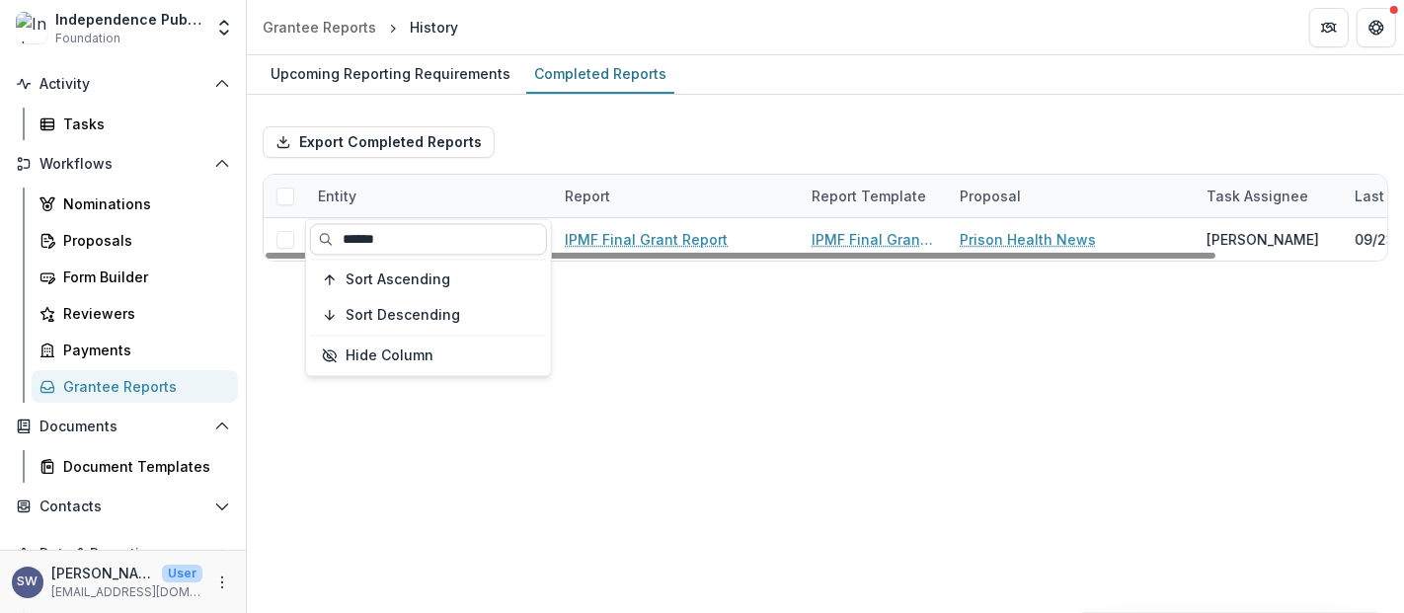
click at [406, 238] on input "******" at bounding box center [428, 239] width 237 height 32
type input "*"
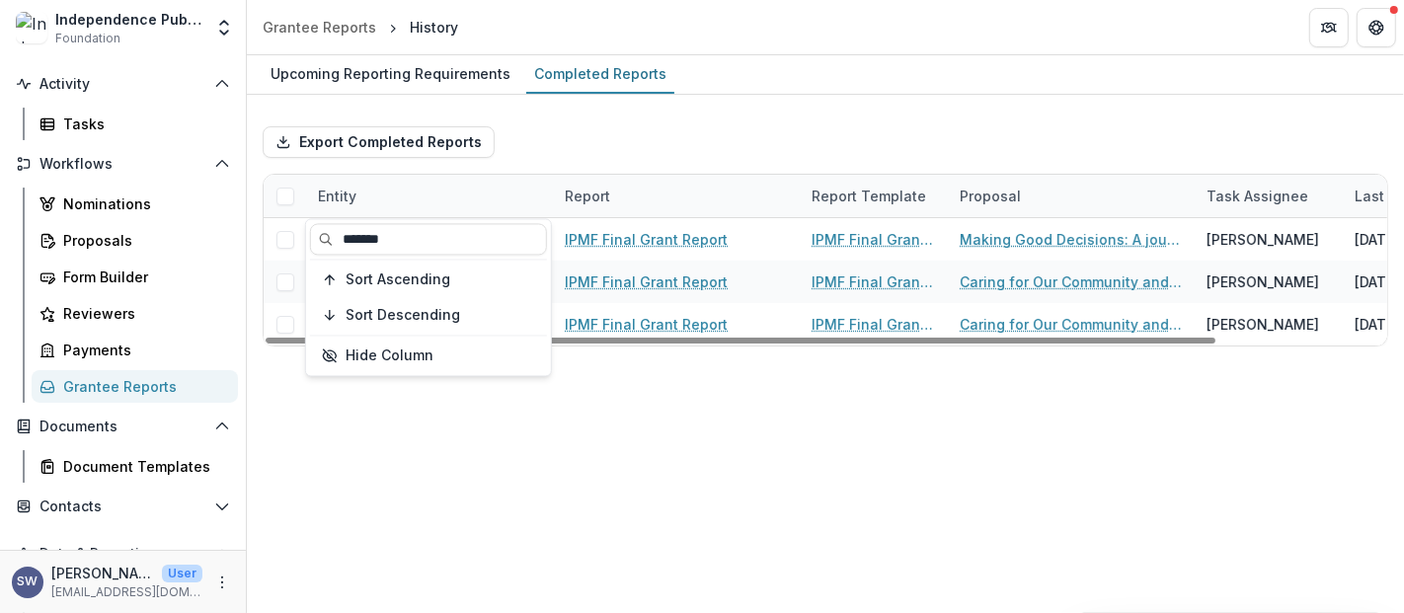
type input "*******"
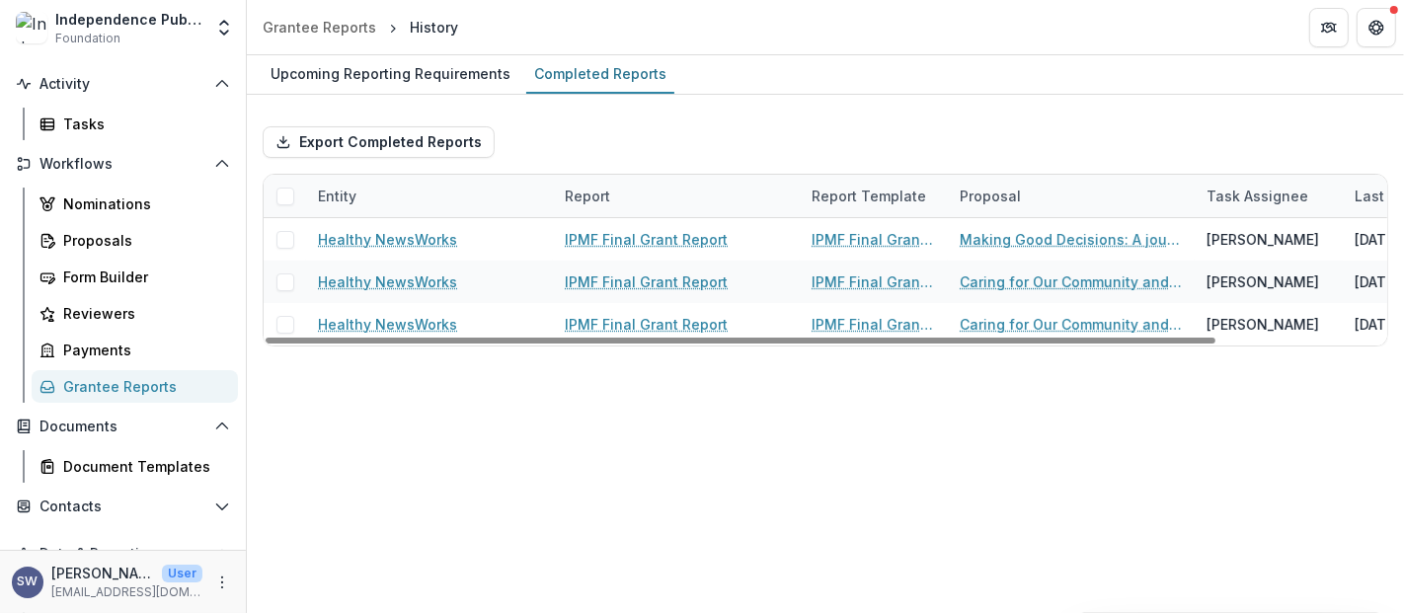
click at [784, 394] on div "Upcoming Reporting Requirements Completed Reports Export Completed Reports Enti…" at bounding box center [825, 334] width 1157 height 558
click at [412, 72] on div "Upcoming Reporting Requirements" at bounding box center [391, 73] width 256 height 29
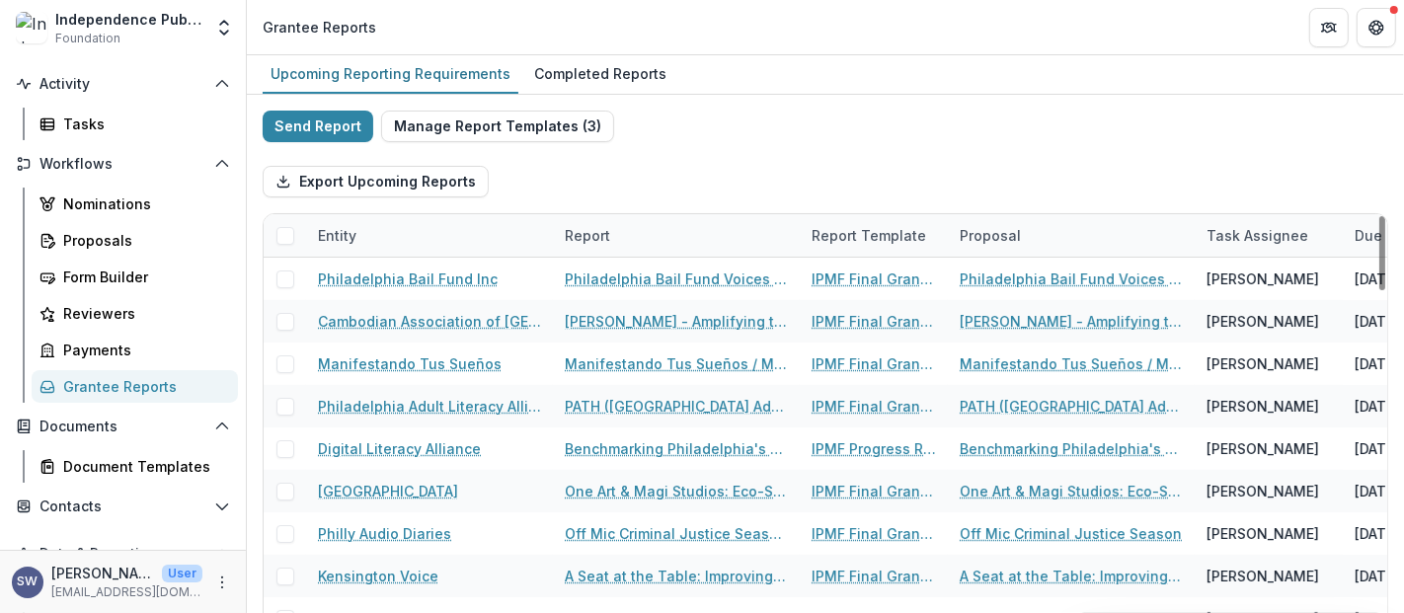
click at [328, 235] on div "Entity" at bounding box center [337, 235] width 62 height 21
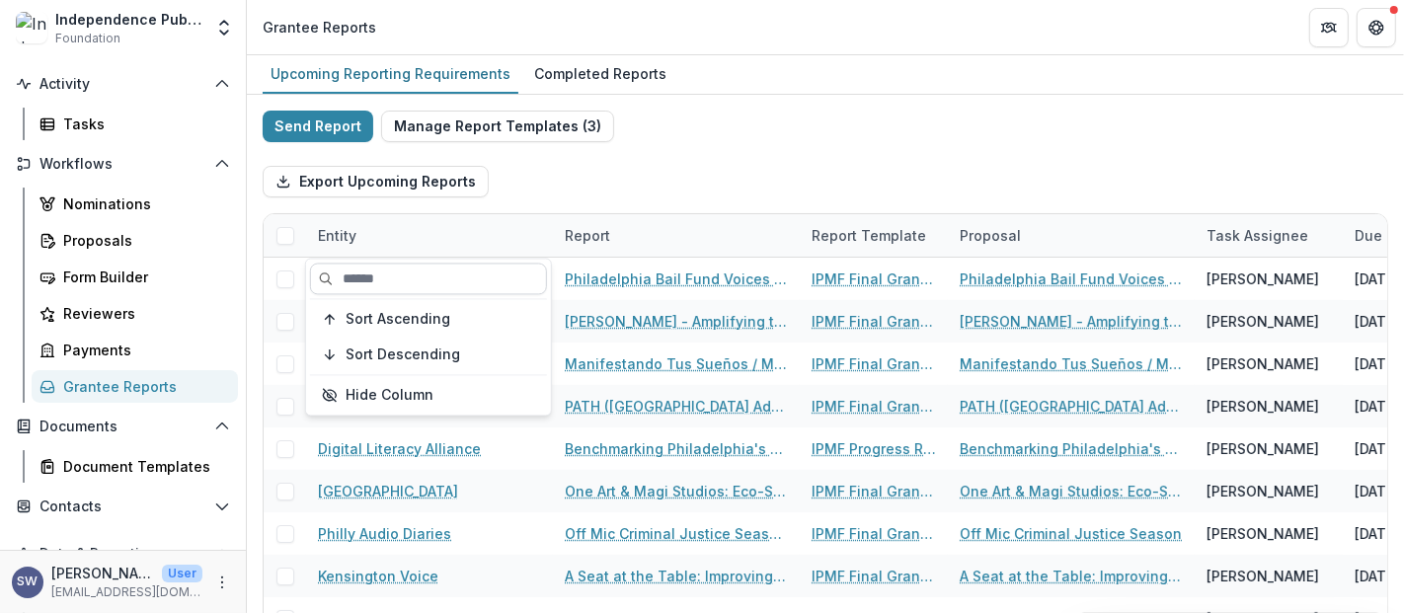
click at [366, 284] on input at bounding box center [428, 279] width 237 height 32
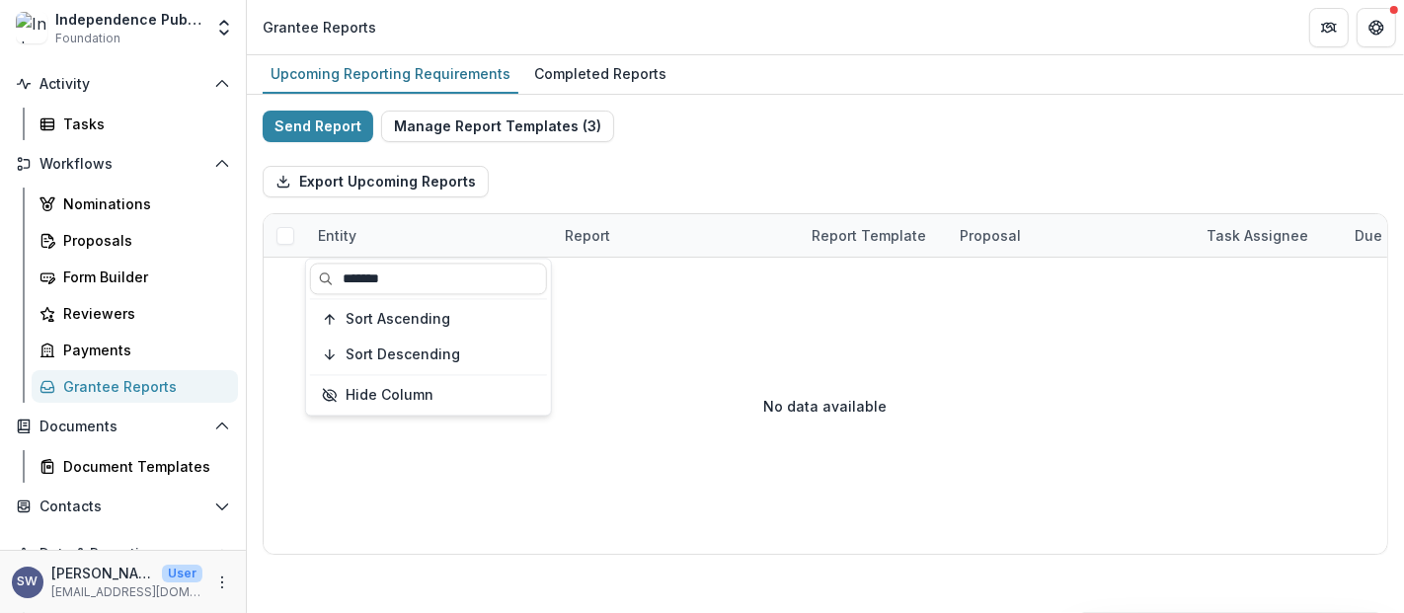
type input "*******"
click at [118, 247] on div "Proposals" at bounding box center [142, 240] width 159 height 21
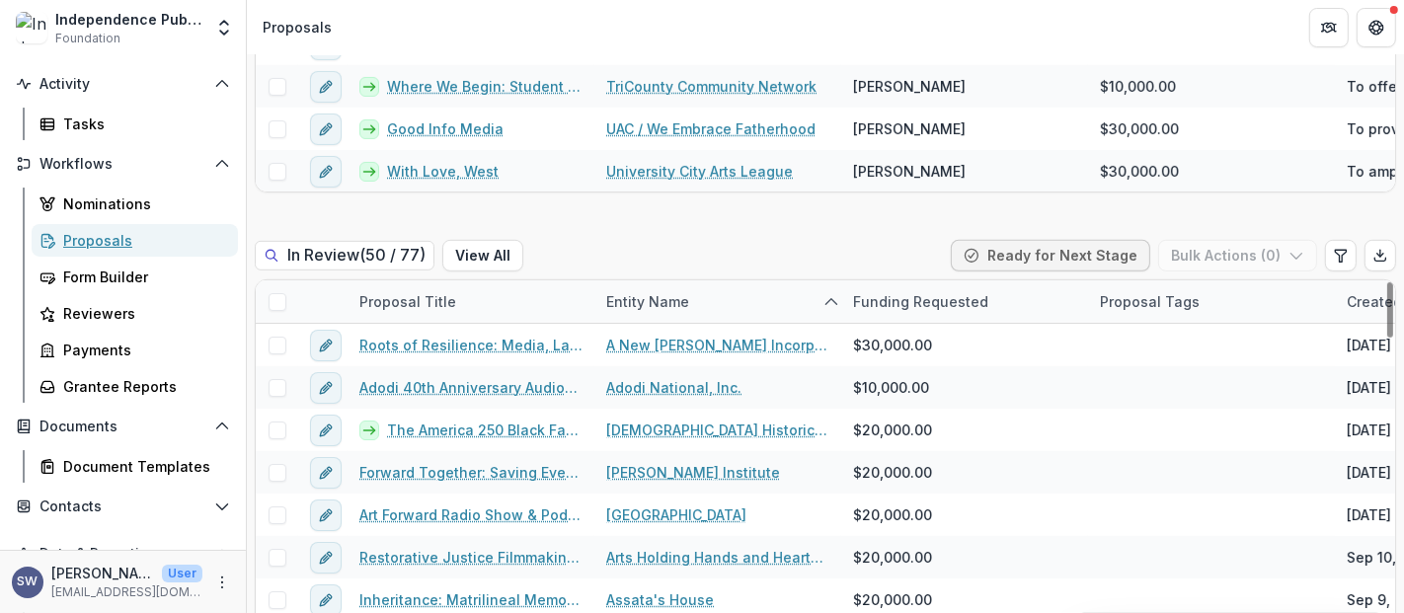
scroll to position [175, 0]
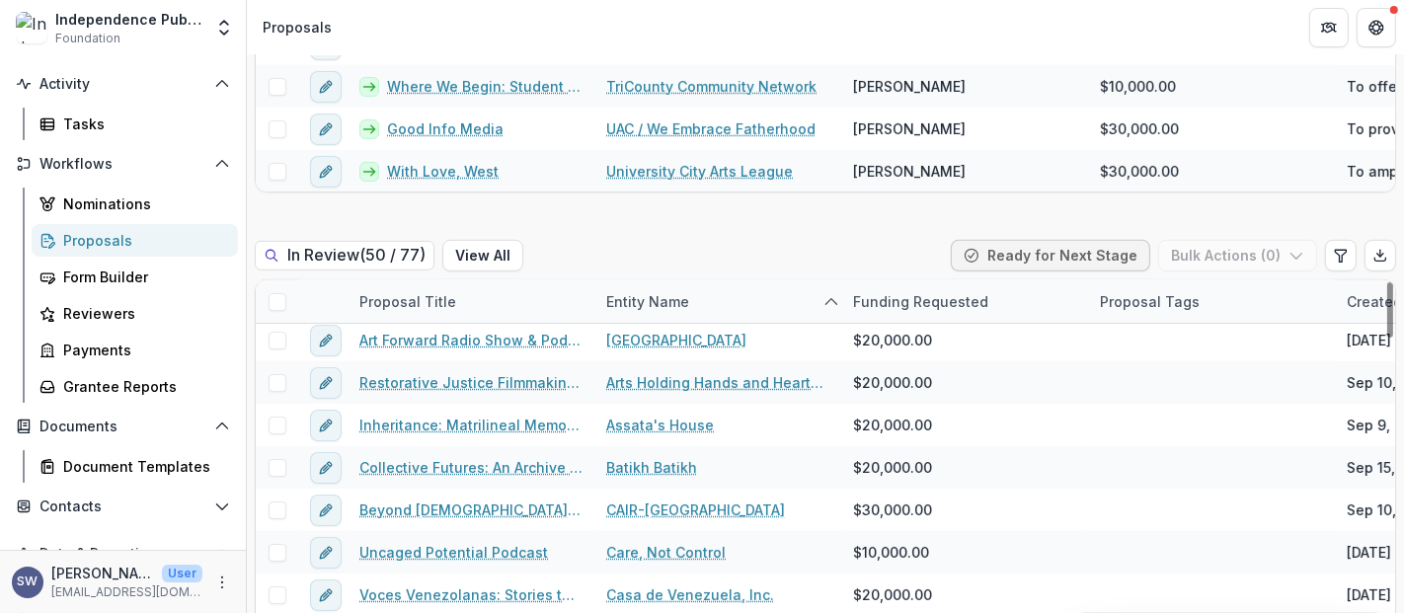
click at [660, 291] on div "Entity Name" at bounding box center [647, 301] width 107 height 21
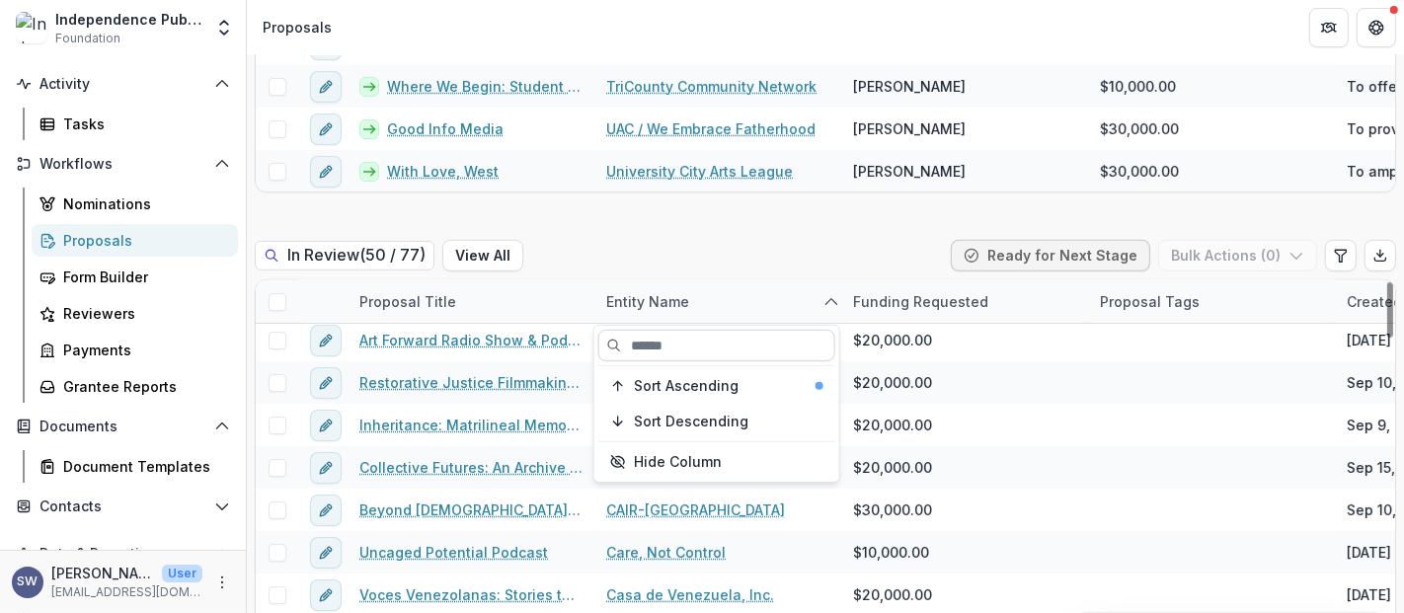
click at [676, 334] on input at bounding box center [716, 346] width 237 height 32
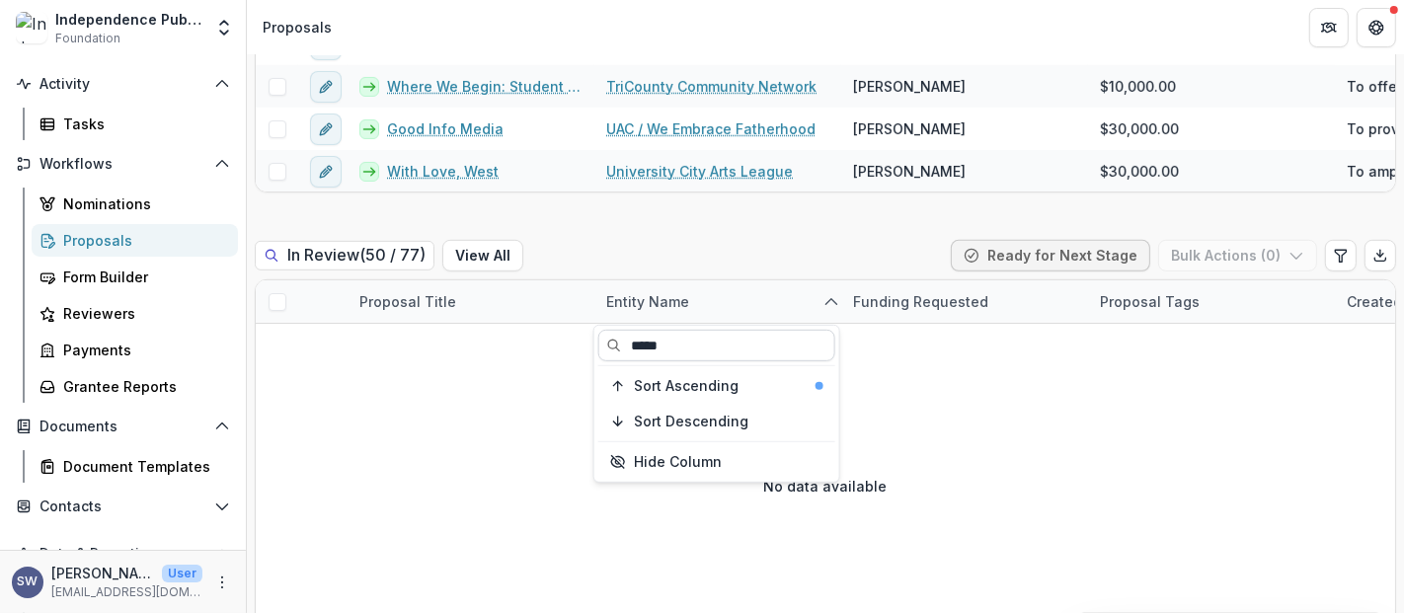
scroll to position [0, 0]
type input "*"
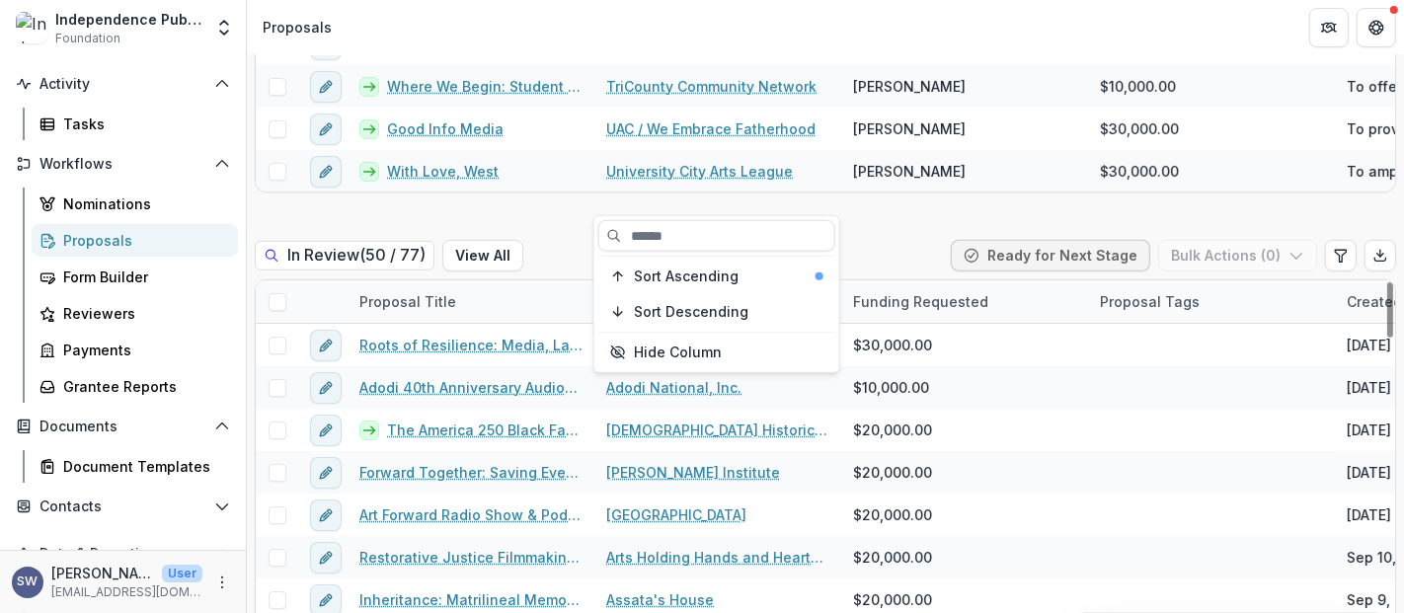
scroll to position [1041, 0]
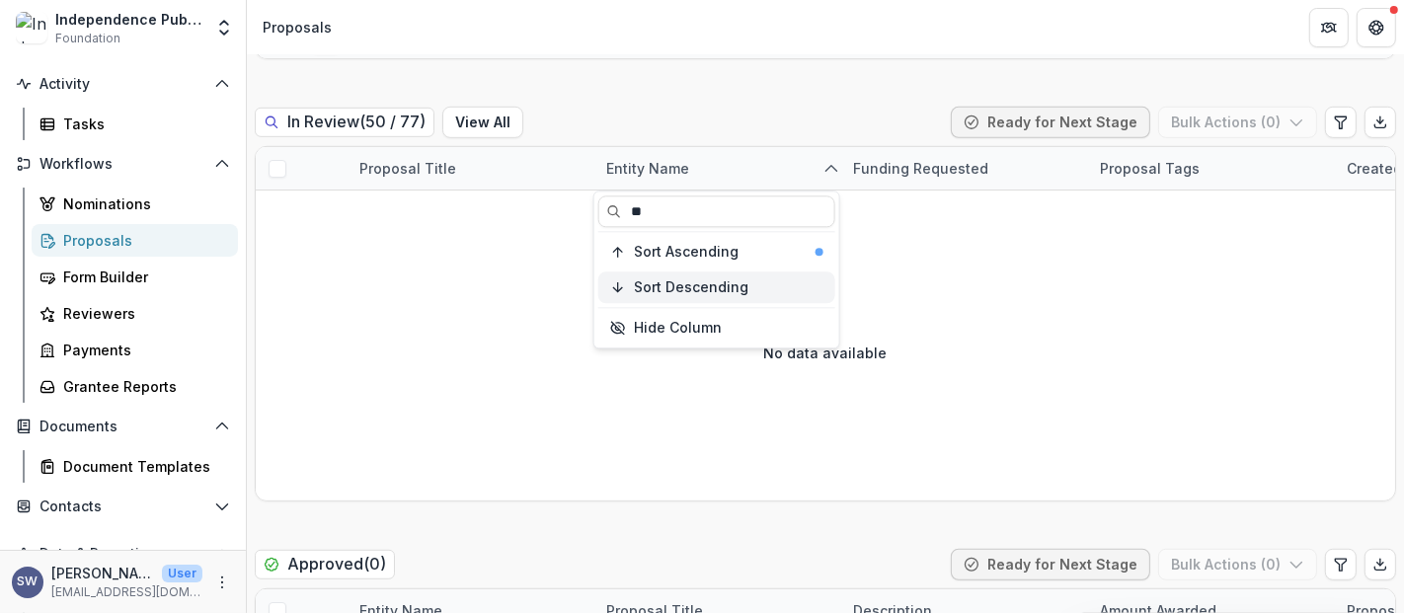
type input "*"
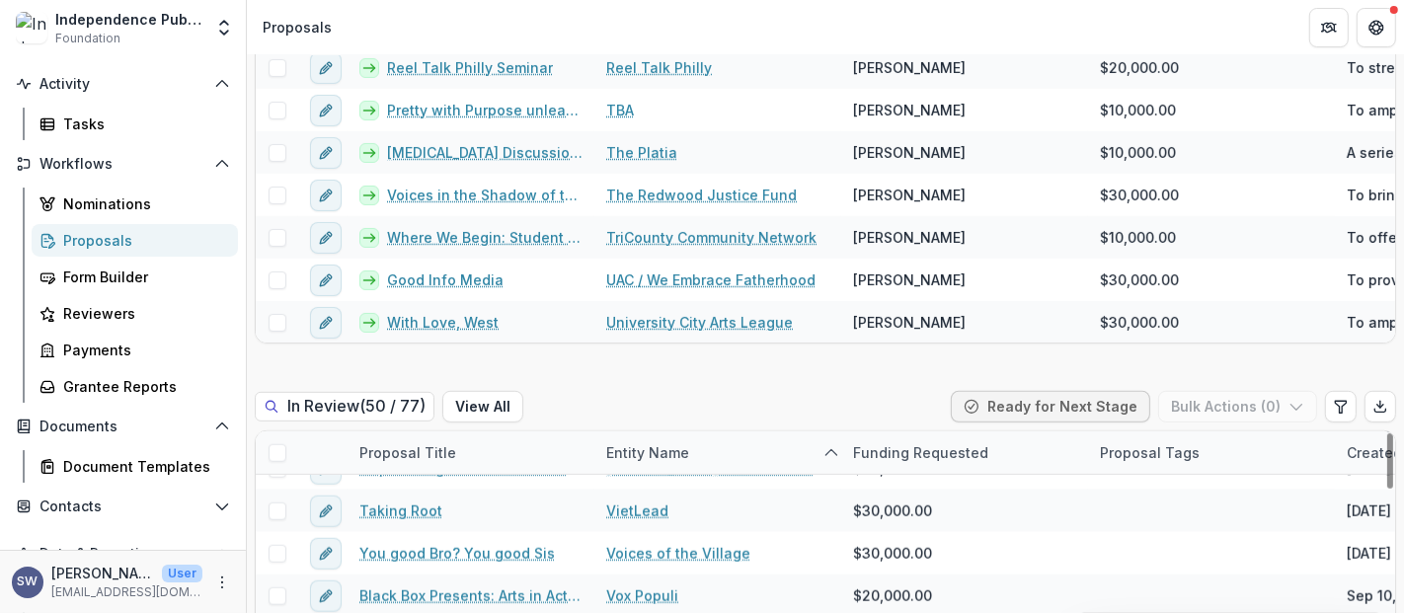
scroll to position [755, 0]
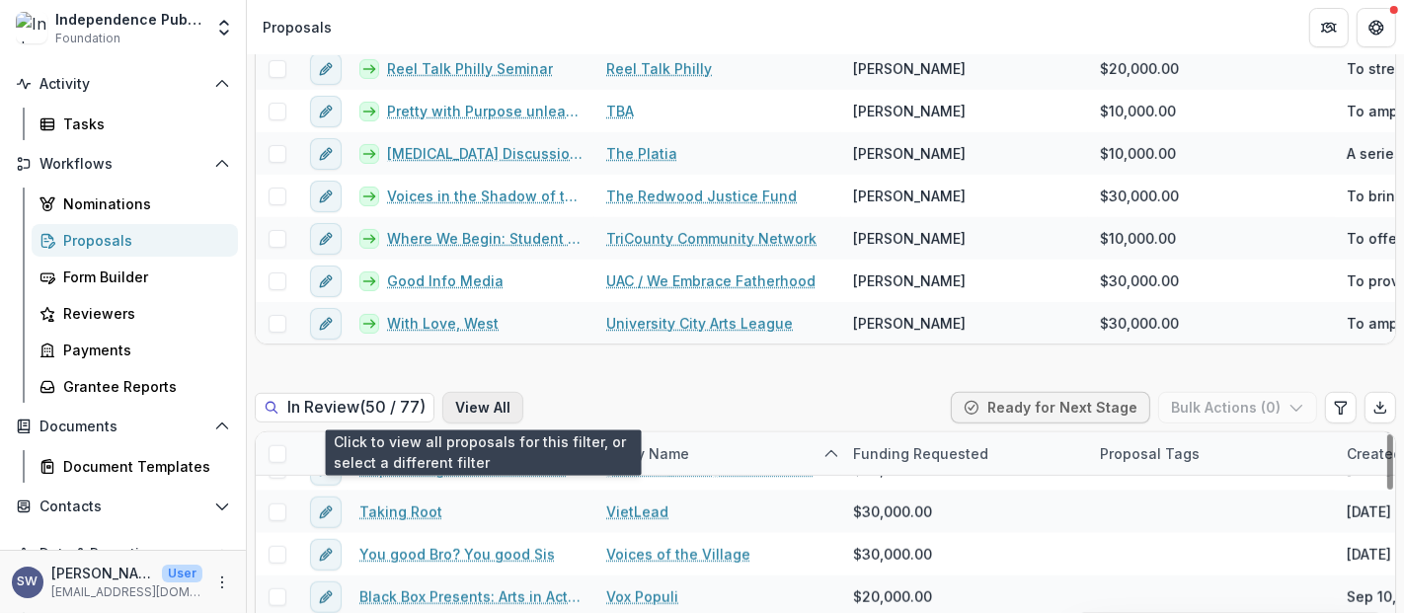
click at [500, 405] on button "View All" at bounding box center [482, 408] width 81 height 32
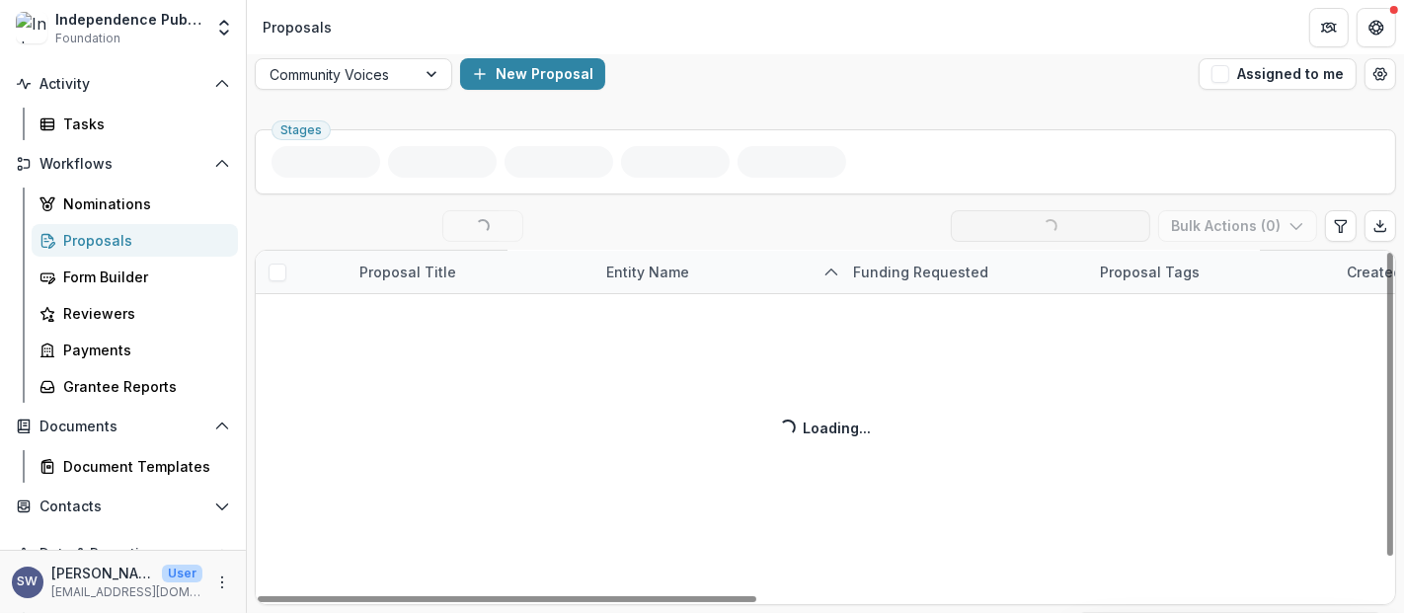
scroll to position [42, 0]
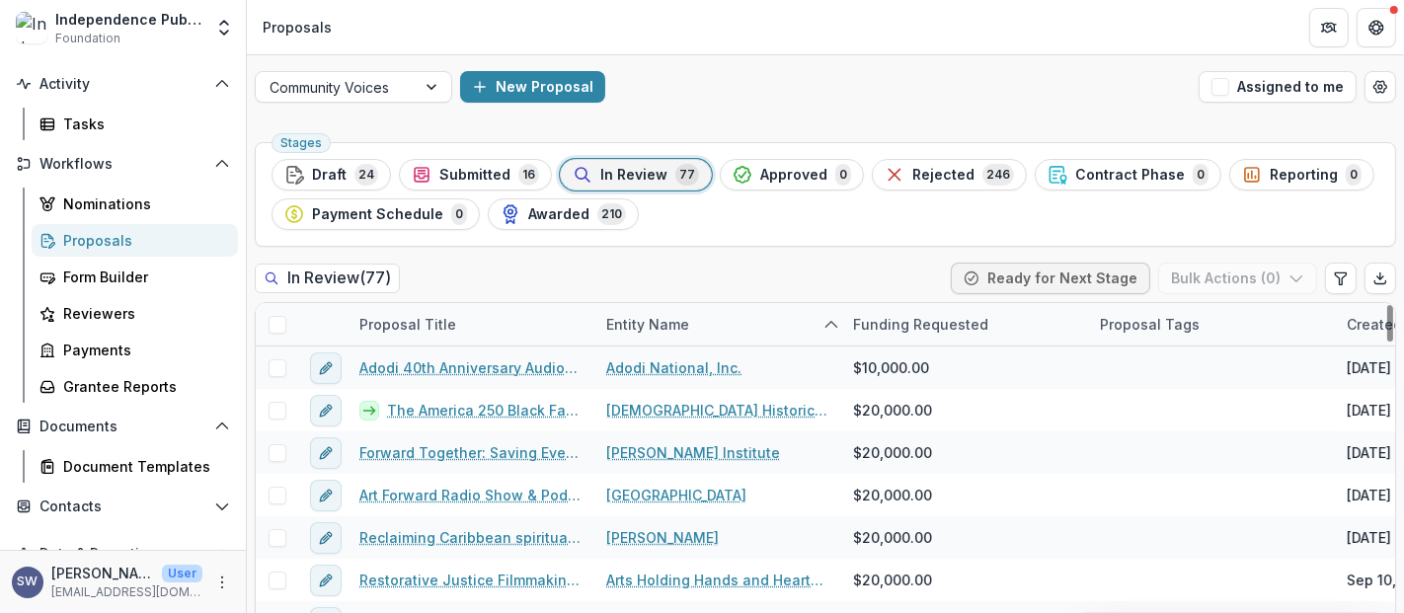
click at [649, 317] on div "Entity Name" at bounding box center [647, 324] width 107 height 21
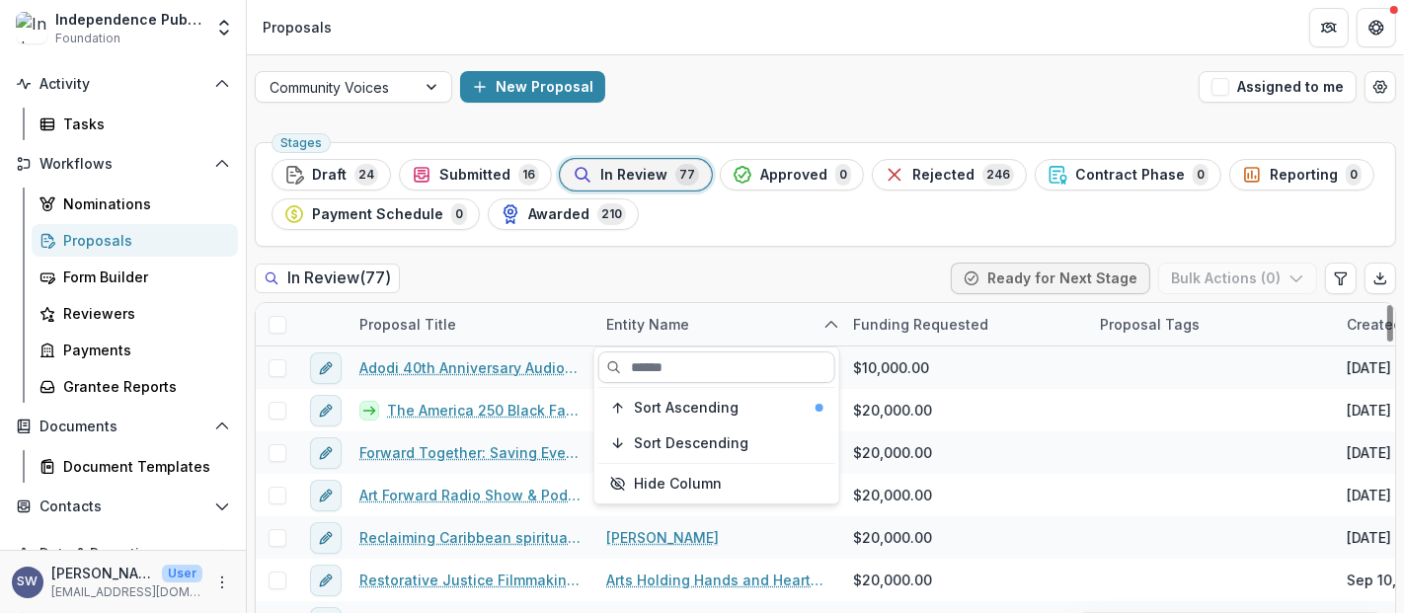
click at [676, 373] on input at bounding box center [716, 367] width 237 height 32
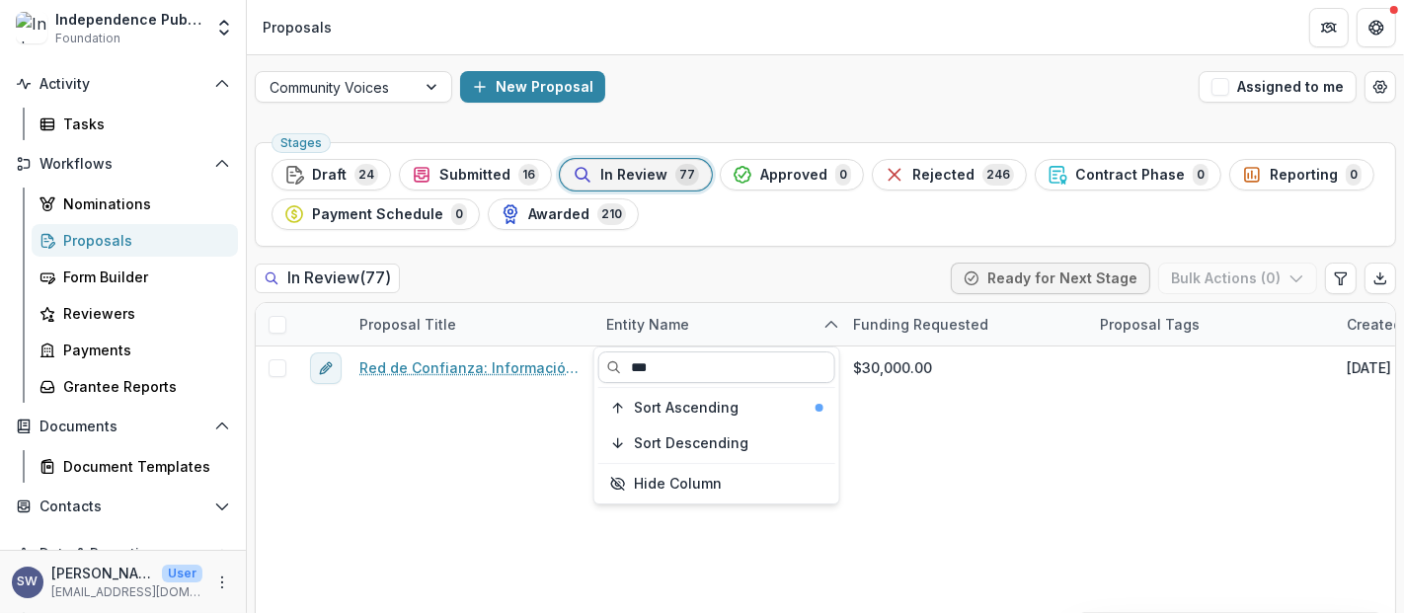
scroll to position [0, 0]
type input "*****"
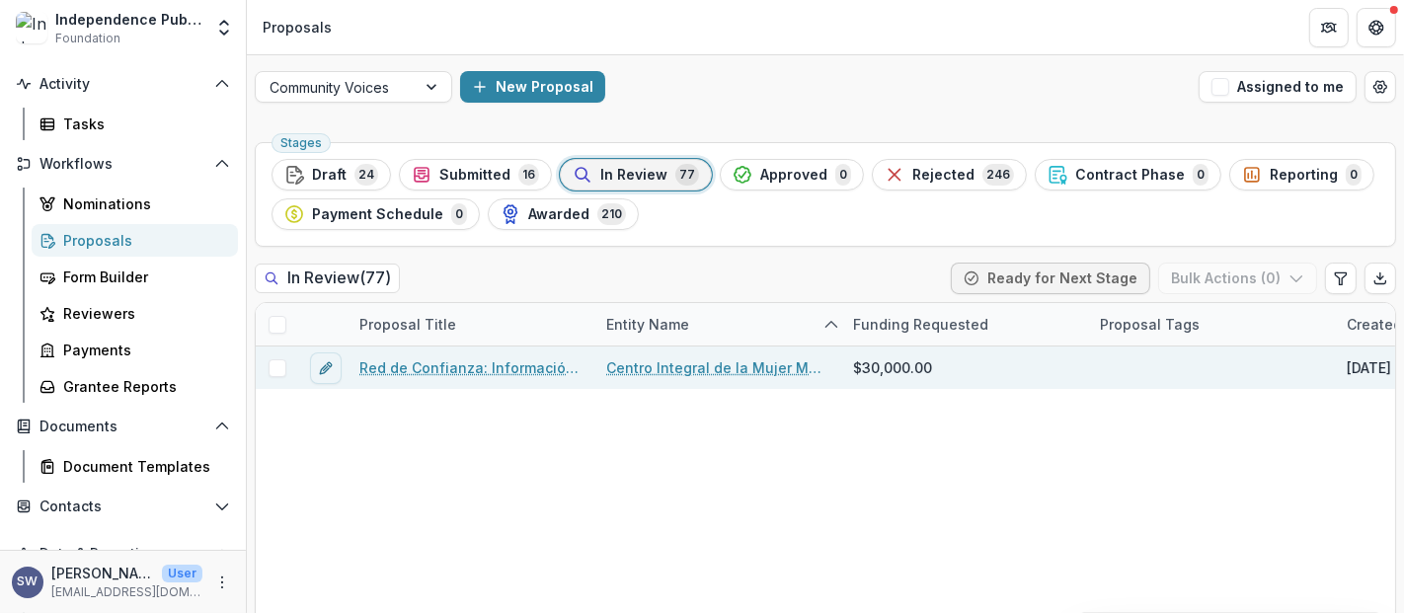
click at [524, 361] on link "Red de Confianza: Información, Cuidados y Movimiento Comunitario" at bounding box center [470, 367] width 223 height 21
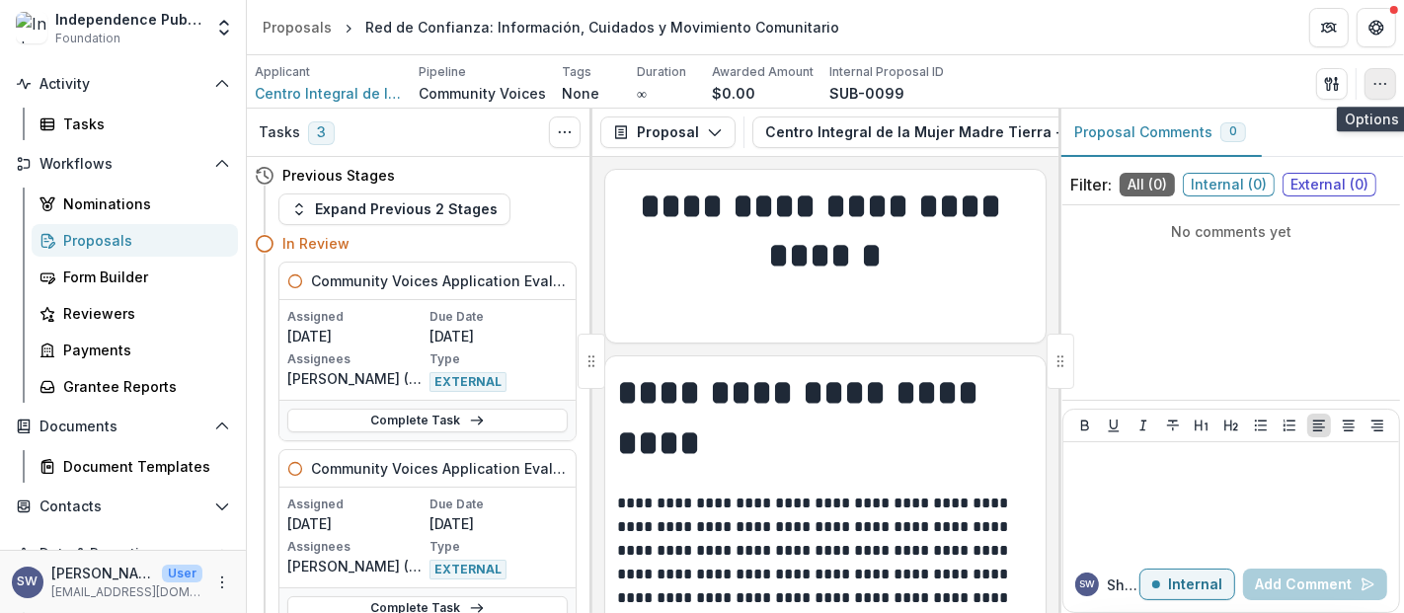
click at [1373, 72] on button "button" at bounding box center [1381, 84] width 32 height 32
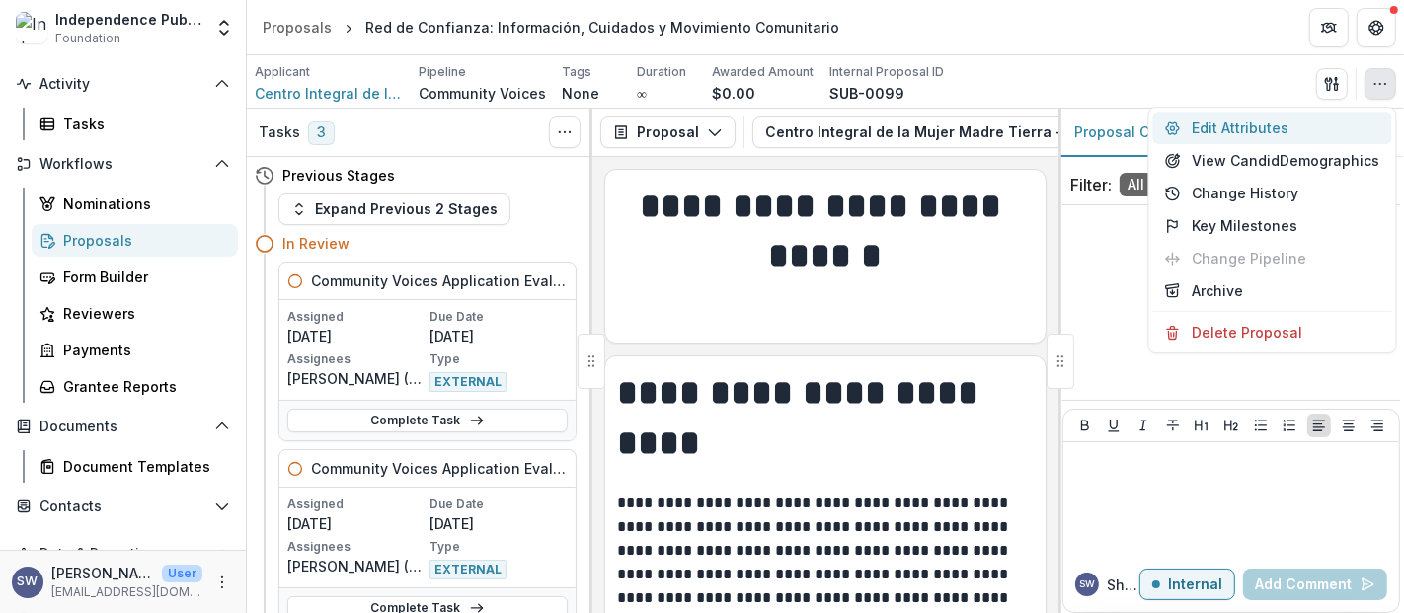
click at [1266, 139] on button "Edit Attributes" at bounding box center [1272, 128] width 239 height 33
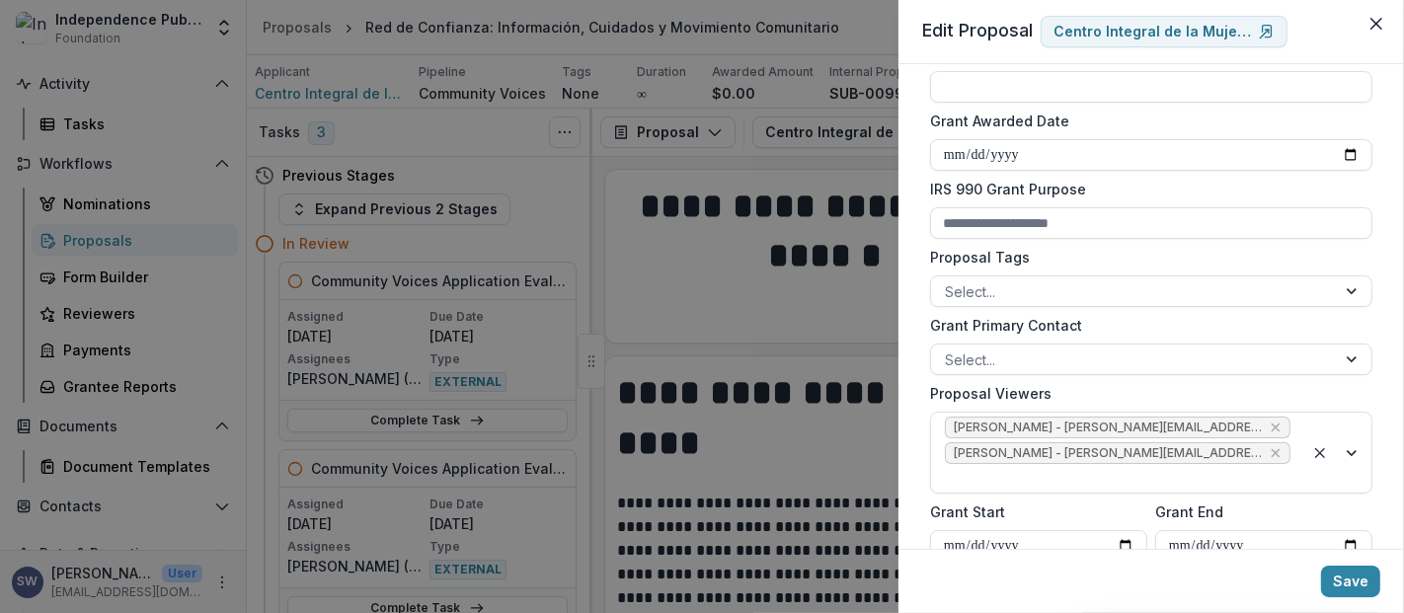
scroll to position [829, 0]
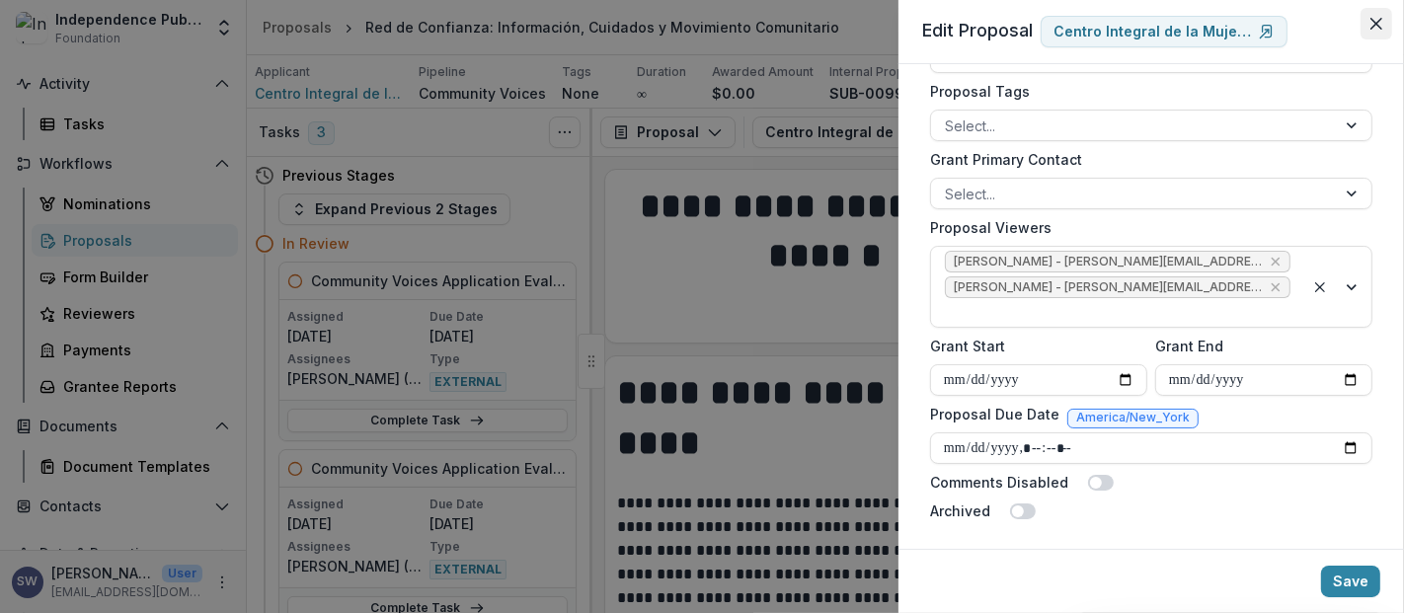
click at [1382, 18] on button "Close" at bounding box center [1377, 24] width 32 height 32
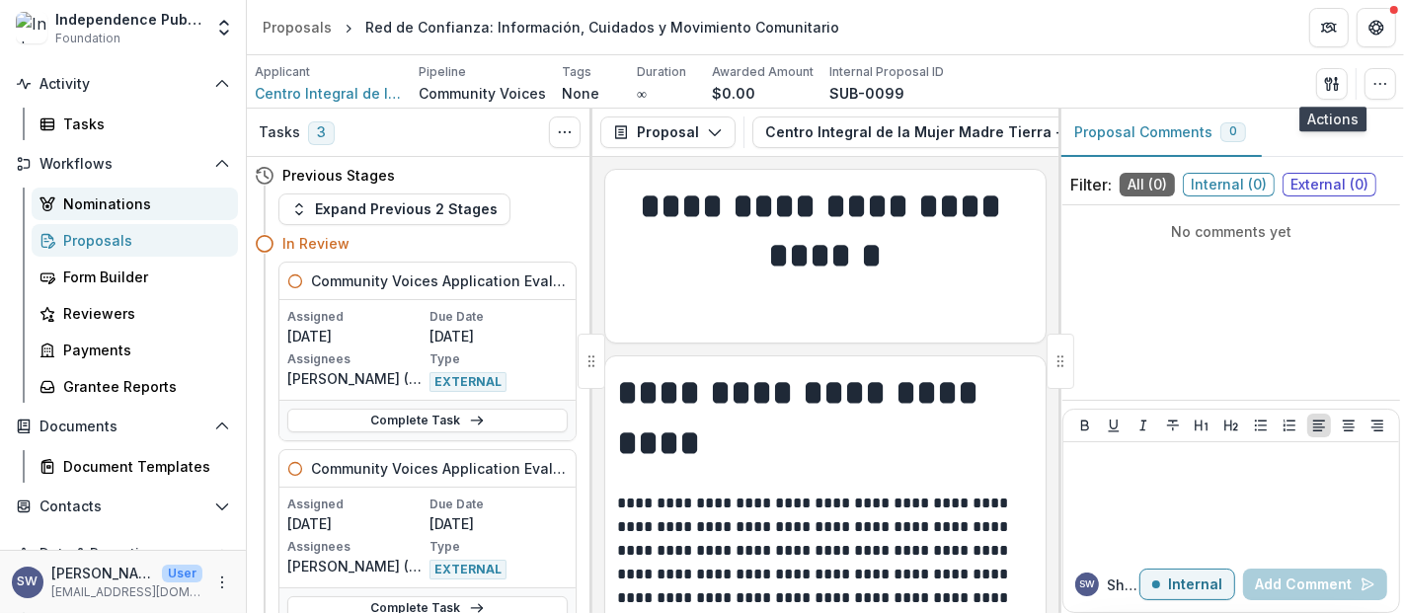
scroll to position [0, 0]
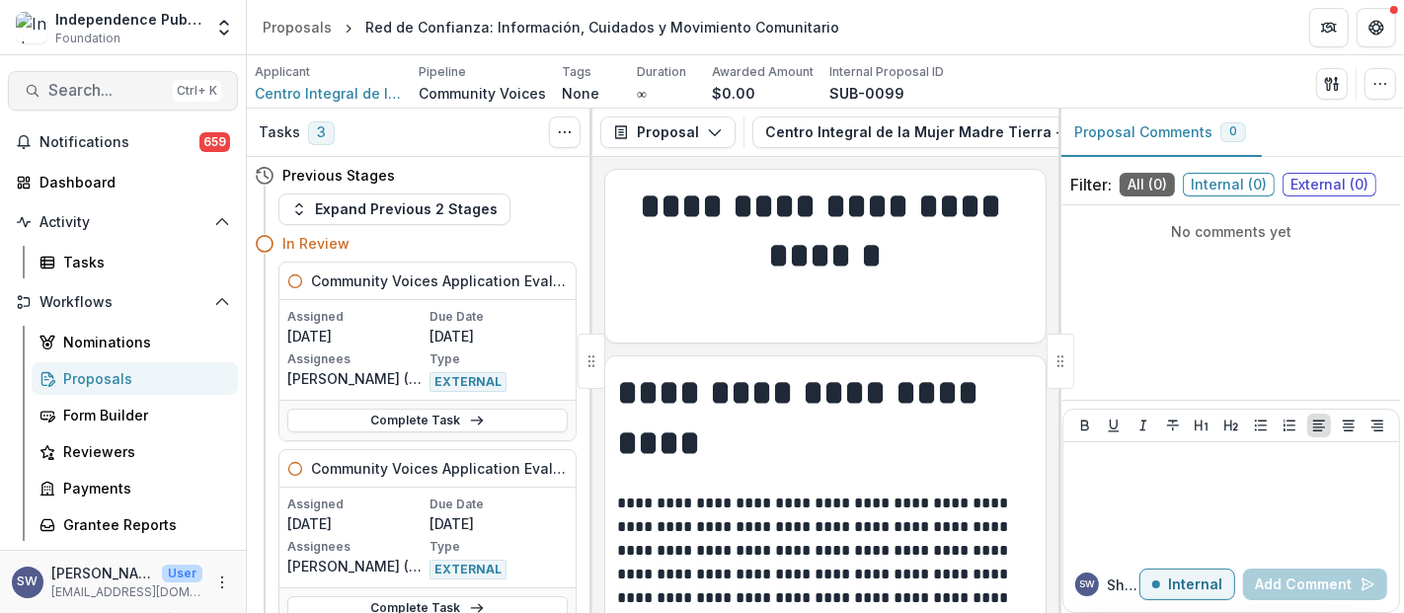
click at [96, 86] on span "Search..." at bounding box center [106, 90] width 117 height 19
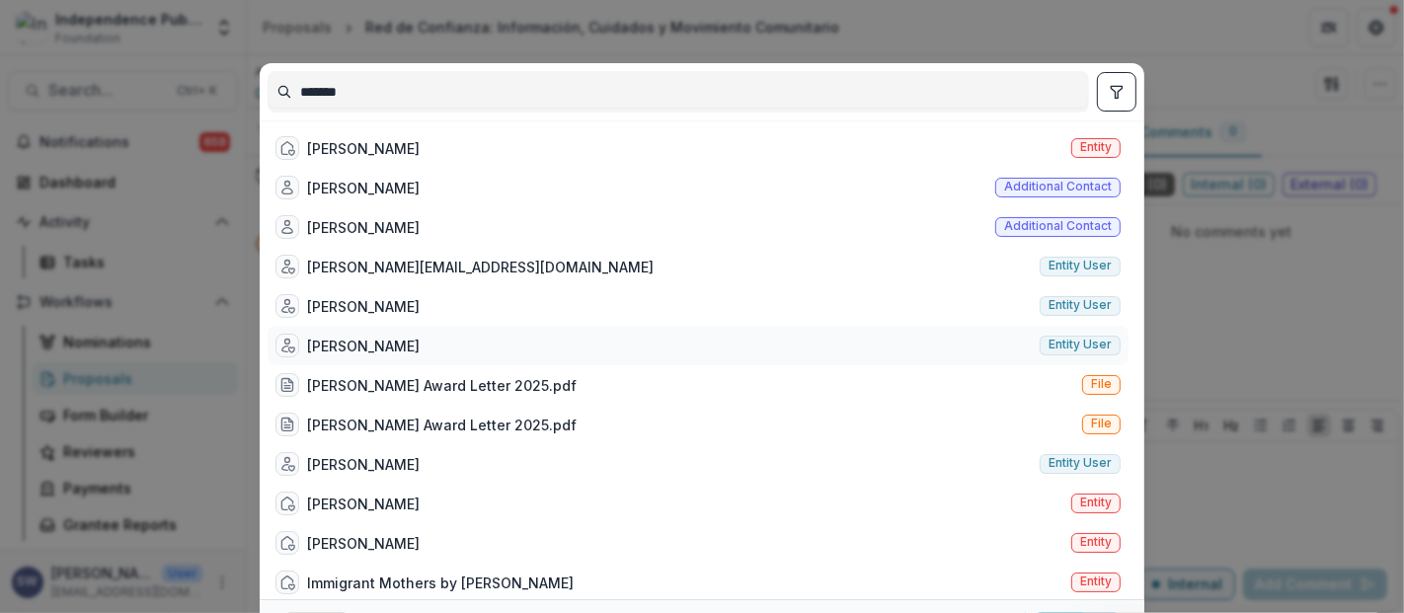
type input "*******"
click at [383, 338] on div "Gabriela Watson" at bounding box center [363, 346] width 113 height 21
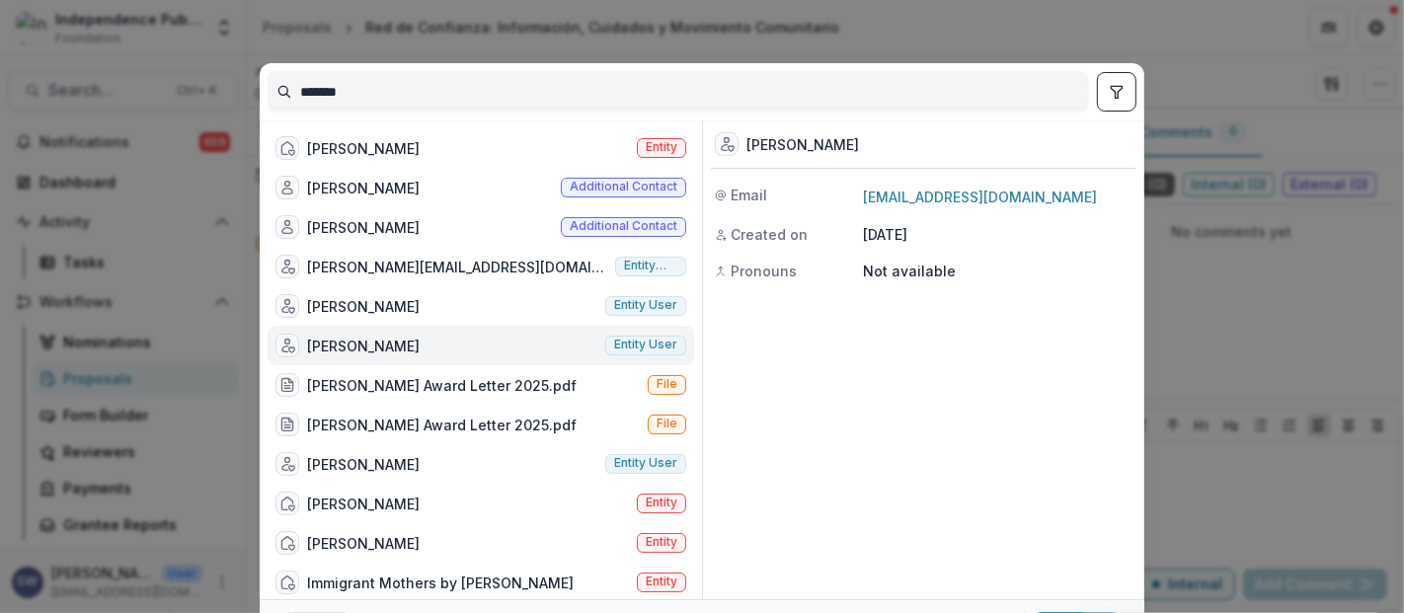
click at [383, 338] on div "Gabriela Watson" at bounding box center [363, 346] width 113 height 21
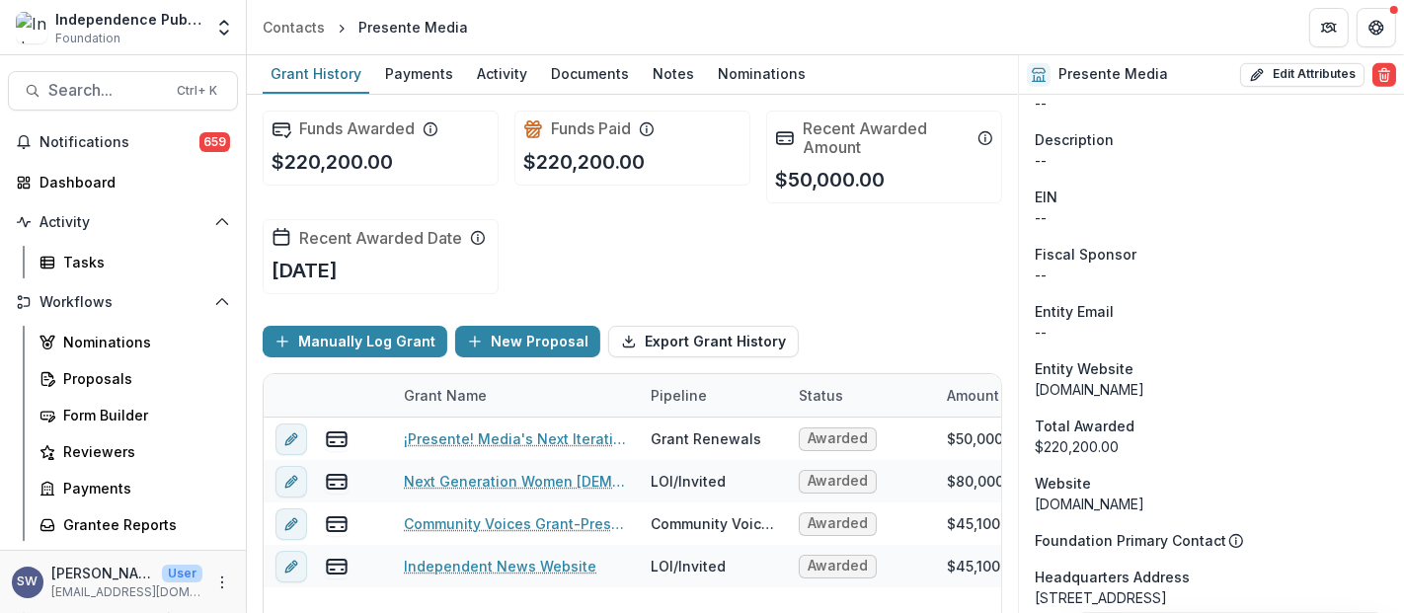
scroll to position [795, 0]
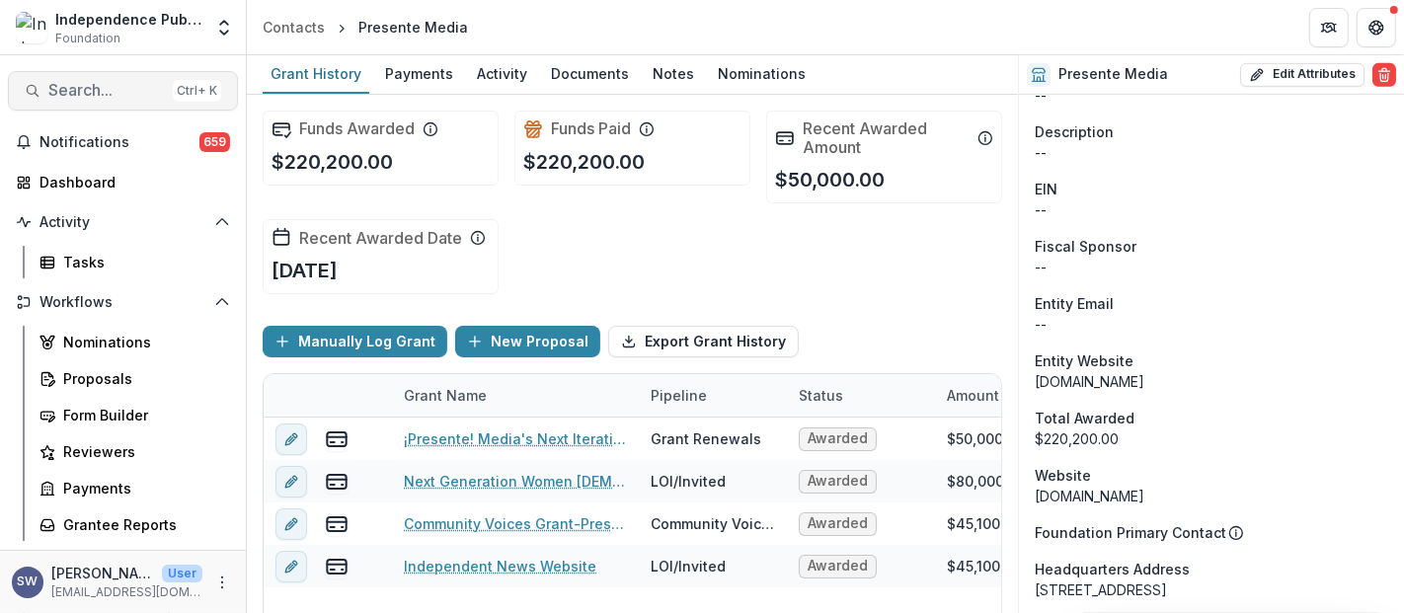
click at [80, 86] on span "Search..." at bounding box center [106, 90] width 117 height 19
